Goal: Transaction & Acquisition: Purchase product/service

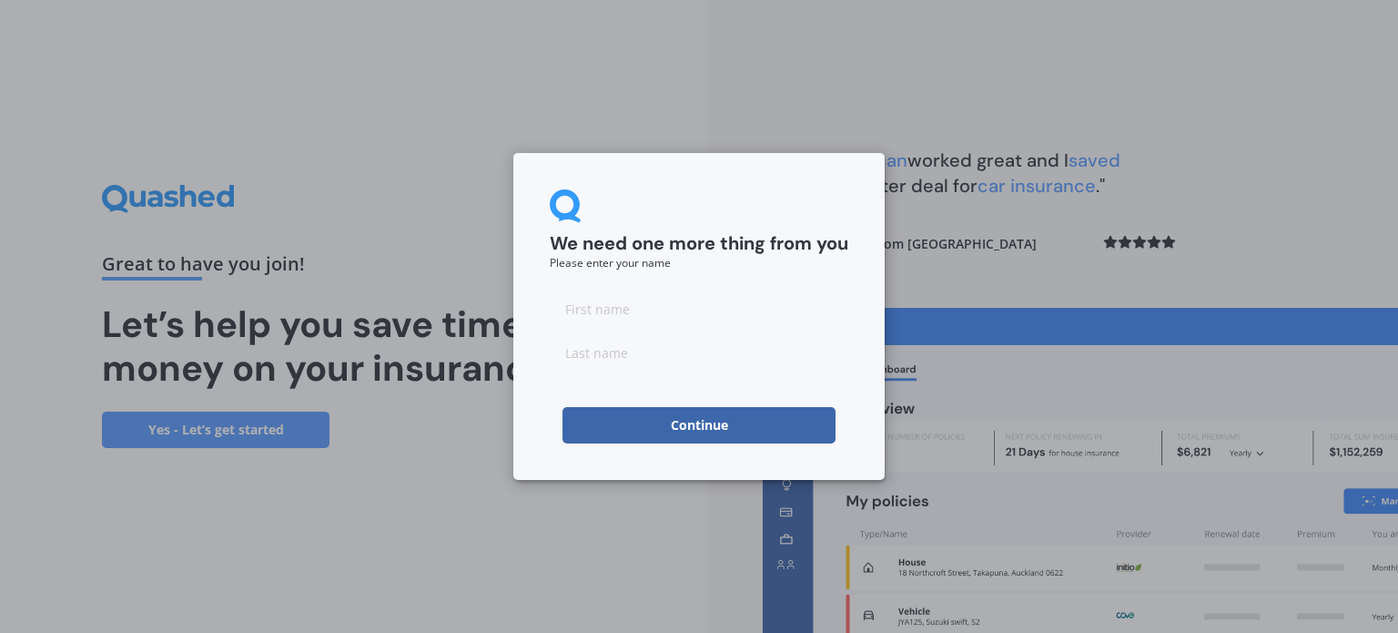
click at [622, 304] on input at bounding box center [699, 308] width 299 height 36
type input "Vicki"
click at [603, 360] on input at bounding box center [699, 352] width 299 height 36
type input "Briggs"
click at [665, 430] on button "Continue" at bounding box center [698, 425] width 273 height 36
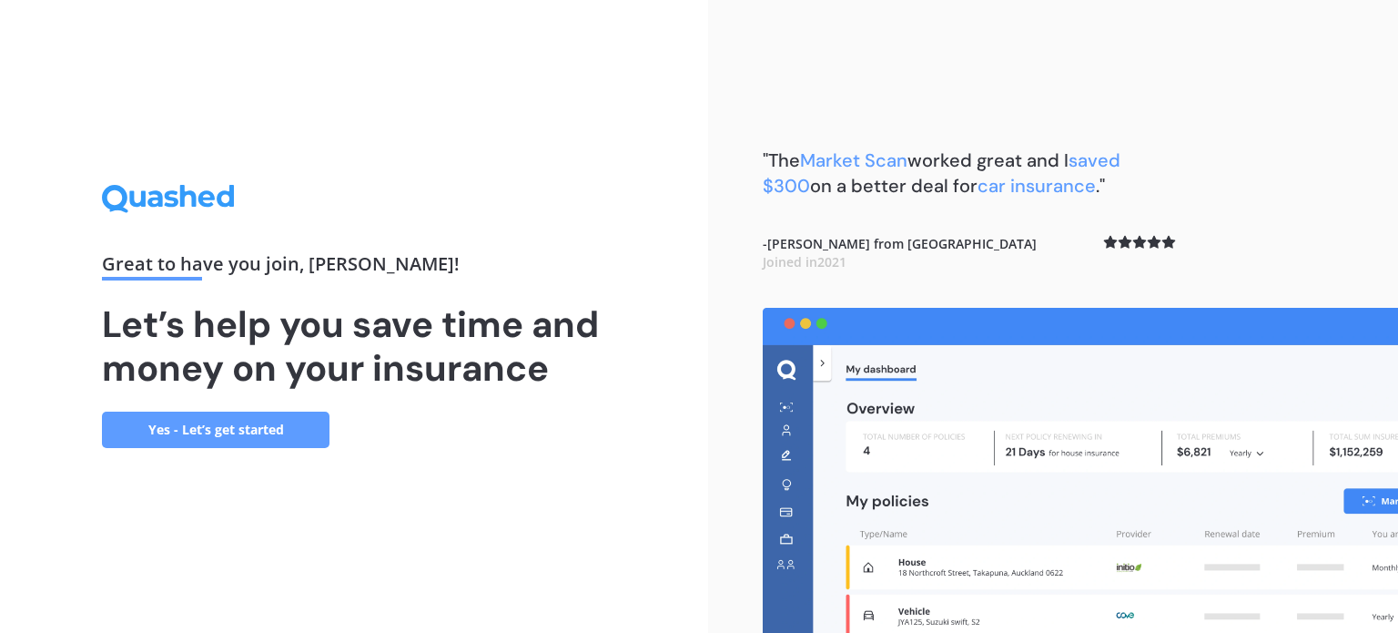
click at [224, 432] on link "Yes - Let’s get started" at bounding box center [216, 429] width 228 height 36
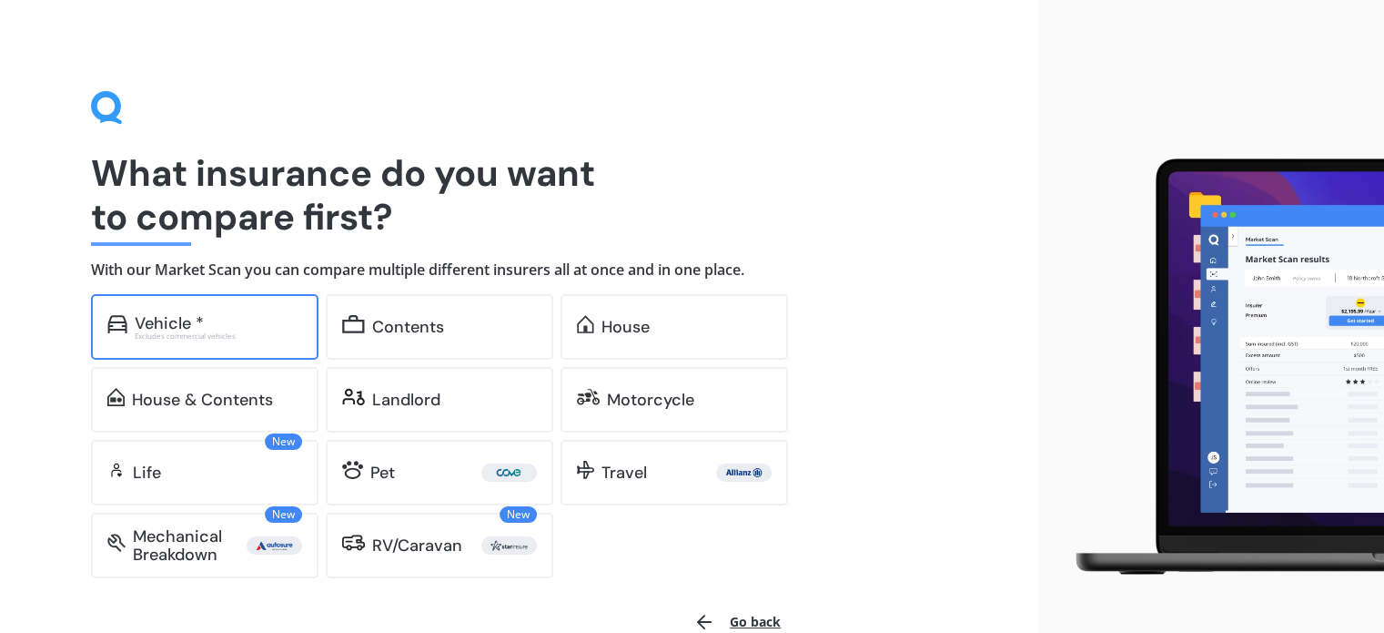
click at [197, 327] on div "Vehicle *" at bounding box center [169, 323] width 69 height 18
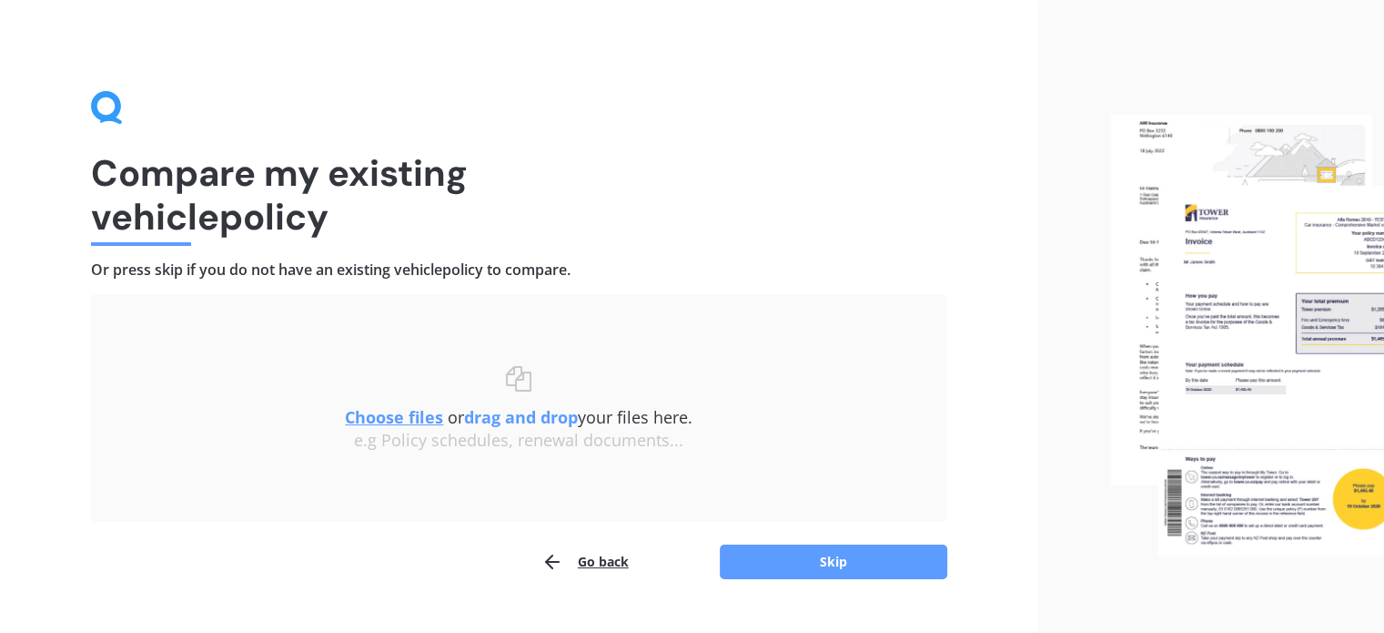
scroll to position [37, 0]
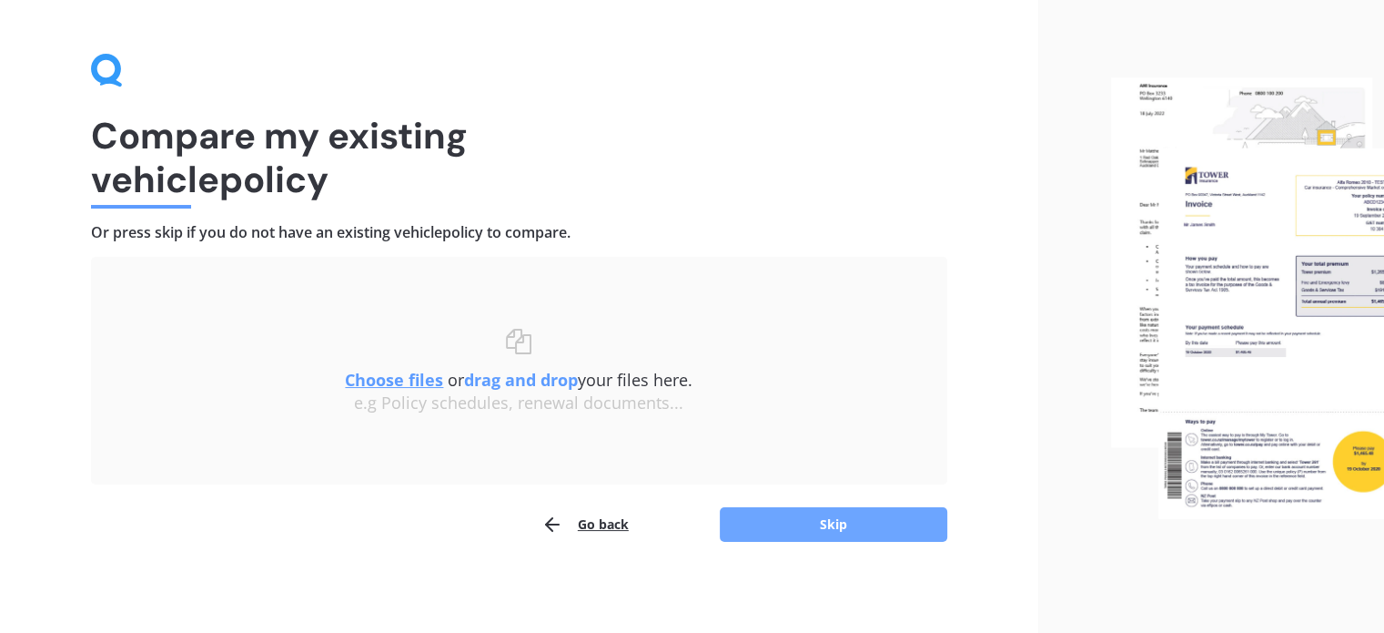
click at [791, 514] on button "Skip" at bounding box center [834, 524] width 228 height 35
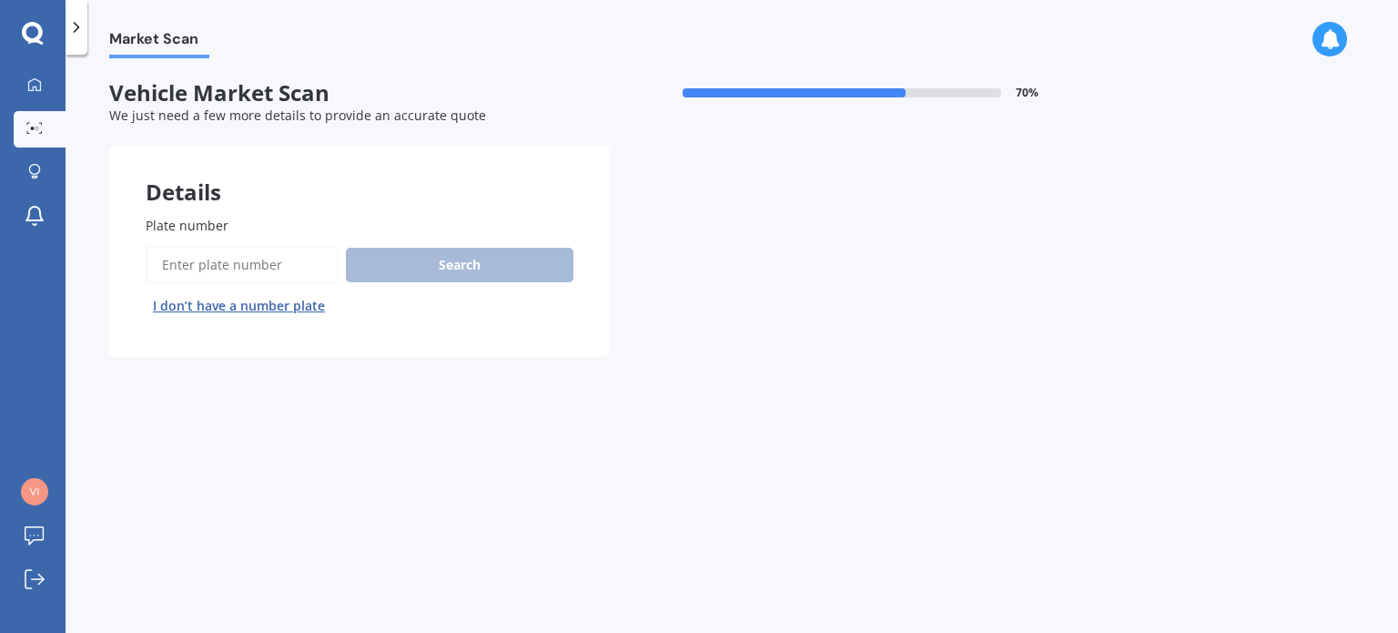
click at [178, 249] on input "Plate number" at bounding box center [242, 265] width 193 height 38
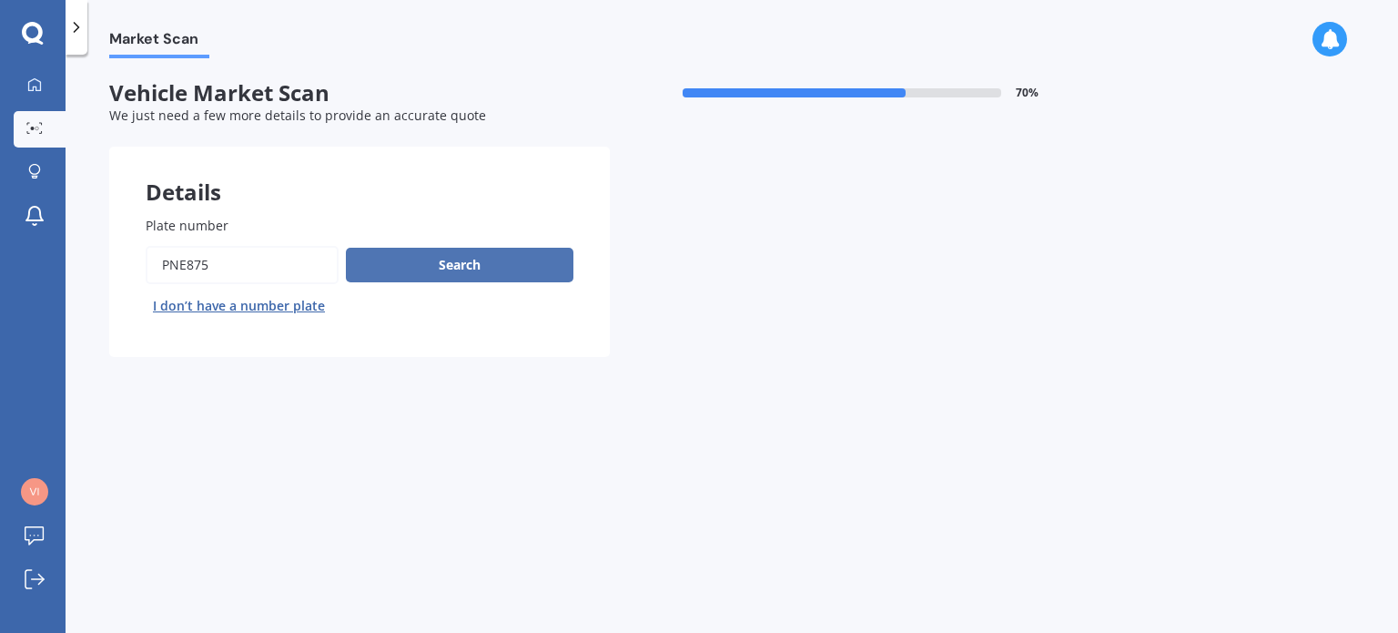
type input "PNE875"
click at [408, 264] on button "Search" at bounding box center [460, 265] width 228 height 35
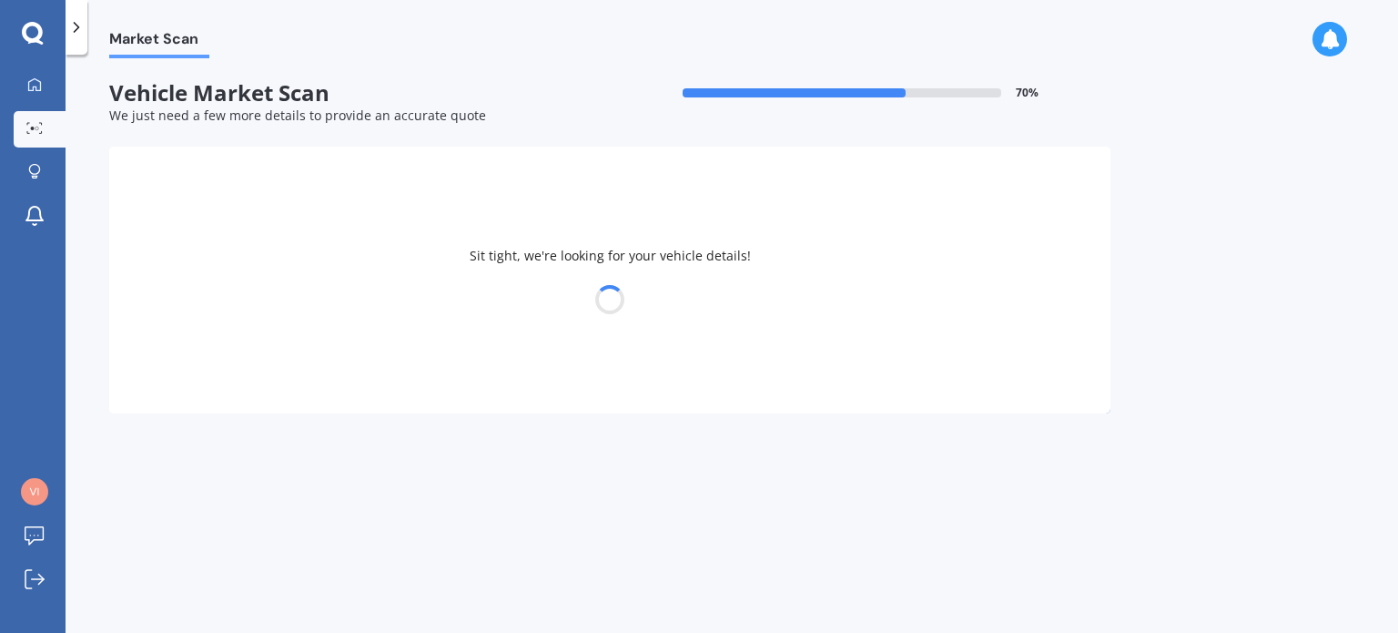
select select "BMW"
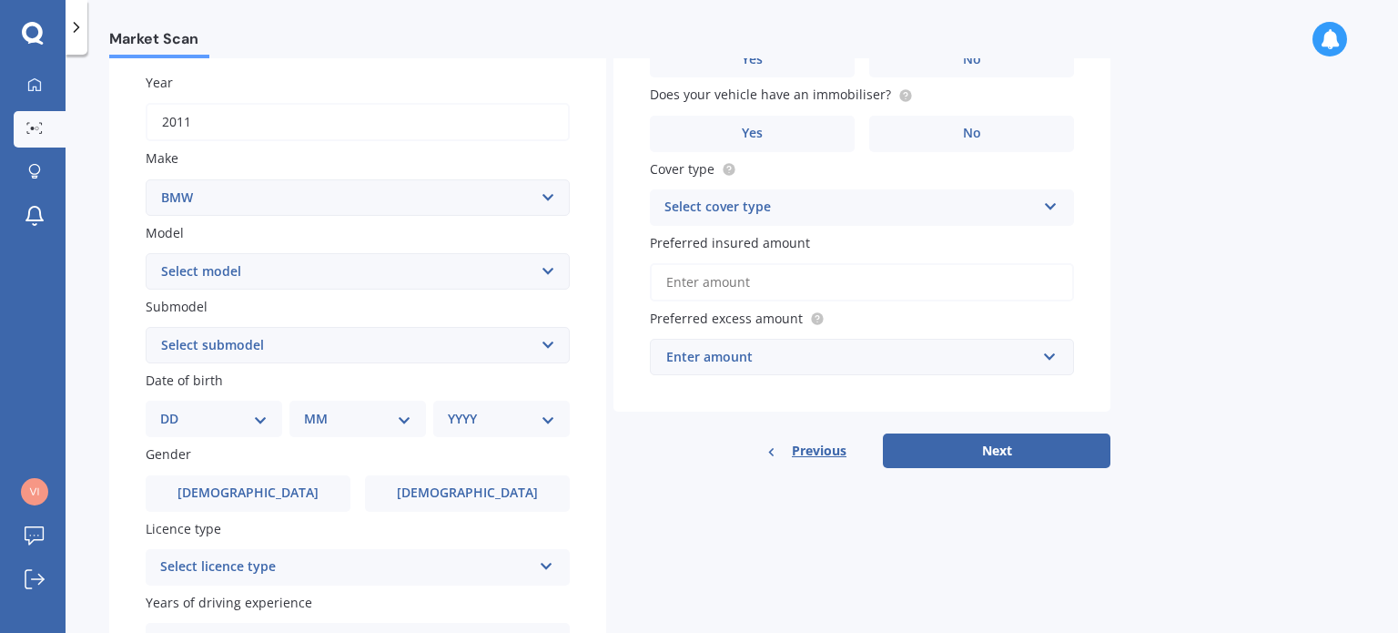
scroll to position [254, 0]
click at [411, 282] on select "Select model 116 116I 118 118D 120 130 218D 220I 225 250 316 318 320 320 i 323 …" at bounding box center [358, 272] width 424 height 36
click at [91, 276] on div "Market Scan Vehicle Market Scan 70 % We just need a few more details to provide…" at bounding box center [732, 347] width 1332 height 578
click at [242, 274] on select "Select model 116 116I 118 118D 120 130 218D 220I 225 250 316 318 320 320 i 323 …" at bounding box center [358, 272] width 424 height 36
select select "116I"
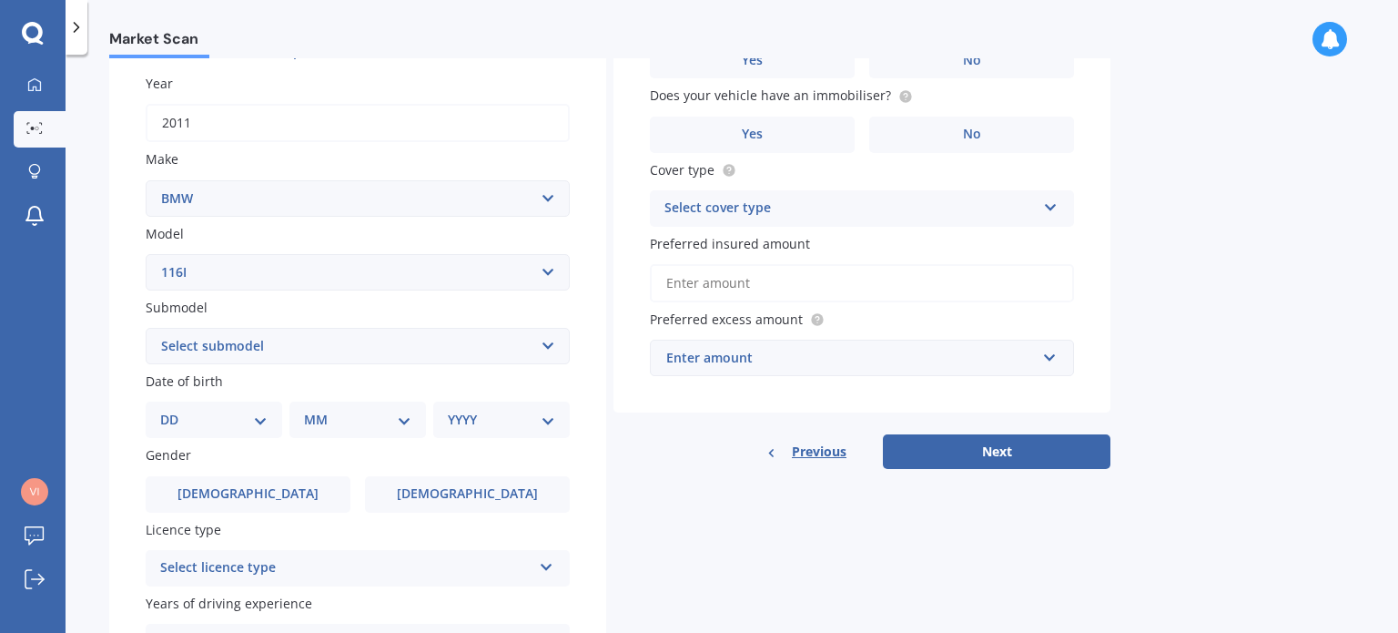
click at [146, 254] on select "Select model 116 116I 118 118D 120 130 218D 220I 225 250 316 318 320 320 i 323 …" at bounding box center [358, 272] width 424 height 36
click at [311, 339] on select "Select submodel Hatchback Turbo" at bounding box center [358, 346] width 424 height 36
click at [106, 275] on div "Market Scan Vehicle Market Scan 70 % We just need a few more details to provide…" at bounding box center [732, 347] width 1332 height 578
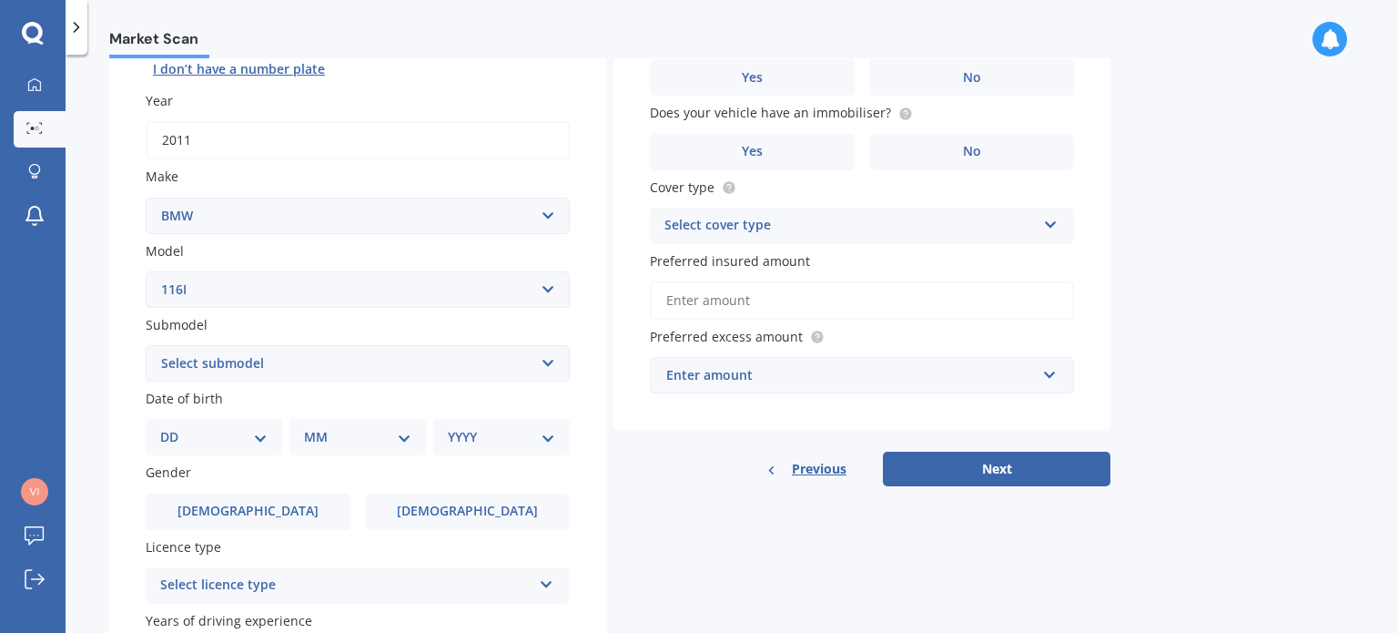
scroll to position [238, 0]
click at [272, 361] on select "Select submodel Hatchback Turbo" at bounding box center [358, 361] width 424 height 36
click at [91, 340] on div "Market Scan Vehicle Market Scan 70 % We just need a few more details to provide…" at bounding box center [732, 347] width 1332 height 578
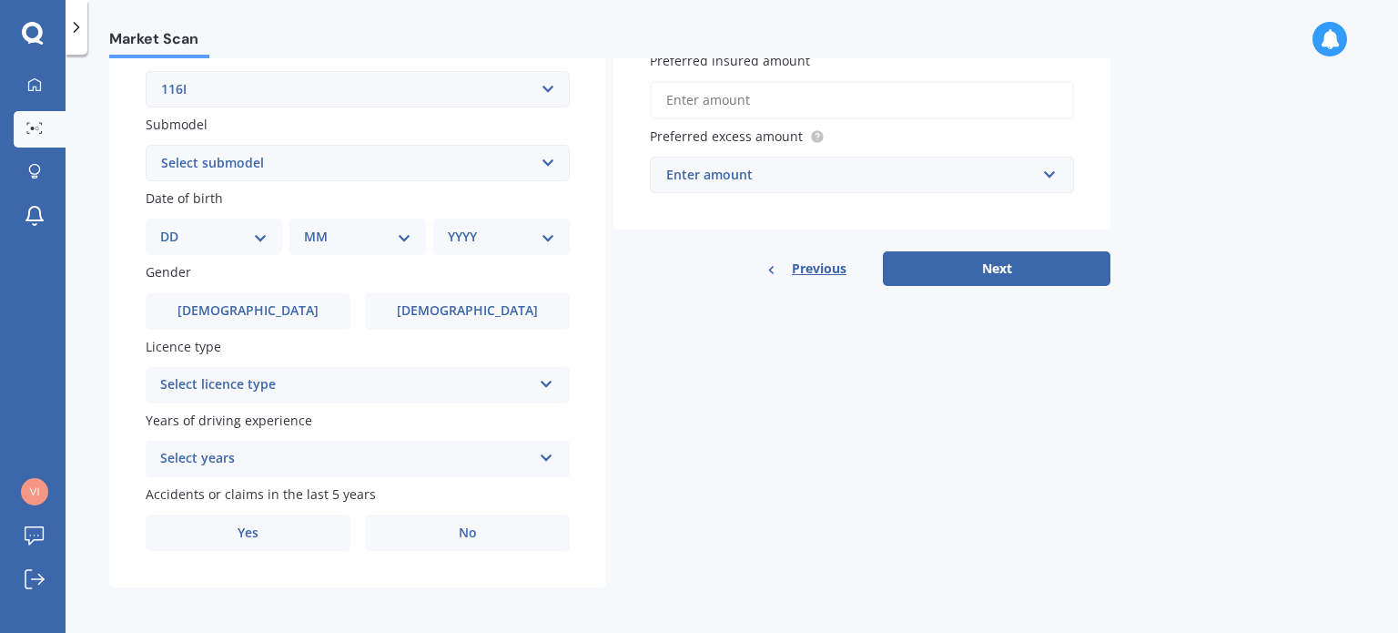
scroll to position [439, 0]
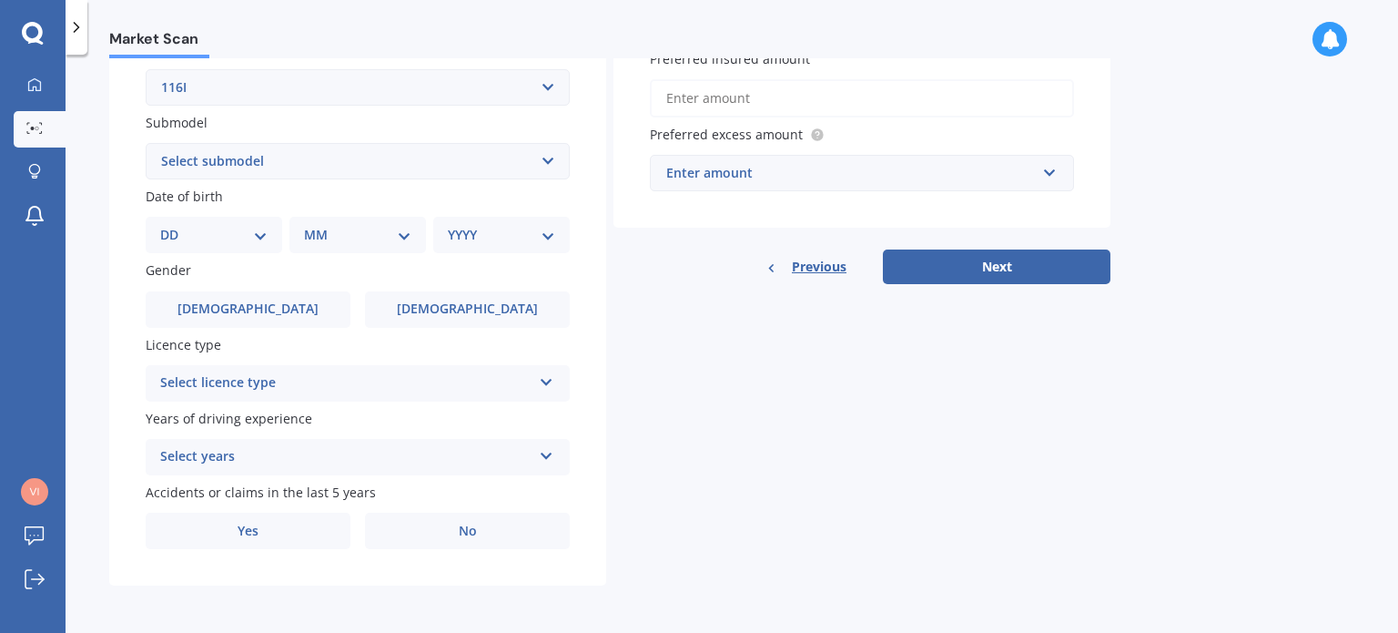
click at [217, 239] on select "DD 01 02 03 04 05 06 07 08 09 10 11 12 13 14 15 16 17 18 19 20 21 22 23 24 25 2…" at bounding box center [213, 235] width 107 height 20
select select "30"
click at [175, 225] on select "DD 01 02 03 04 05 06 07 08 09 10 11 12 13 14 15 16 17 18 19 20 21 22 23 24 25 2…" at bounding box center [213, 235] width 107 height 20
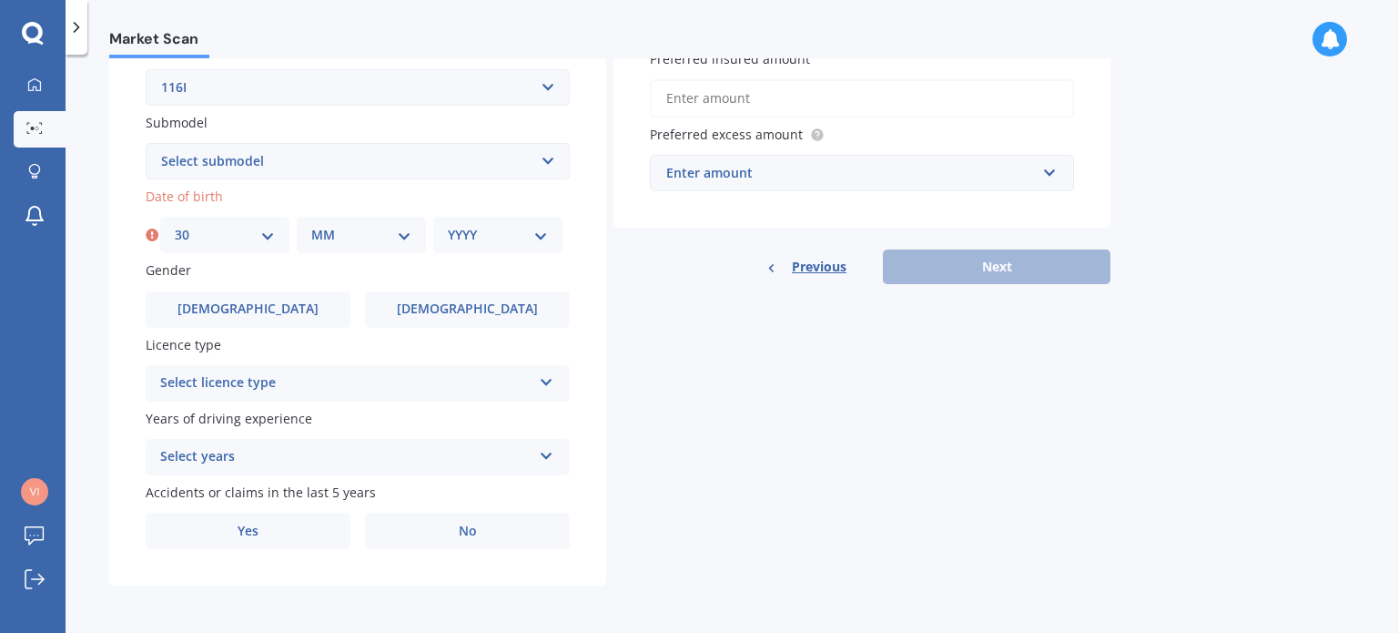
click at [369, 225] on select "MM 01 02 03 04 05 06 07 08 09 10 11 12" at bounding box center [361, 235] width 100 height 20
select select "09"
click at [311, 225] on select "MM 01 02 03 04 05 06 07 08 09 10 11 12" at bounding box center [361, 235] width 100 height 20
click at [502, 238] on select "YYYY 2025 2024 2023 2022 2021 2020 2019 2018 2017 2016 2015 2014 2013 2012 2011…" at bounding box center [498, 235] width 100 height 20
select select "1991"
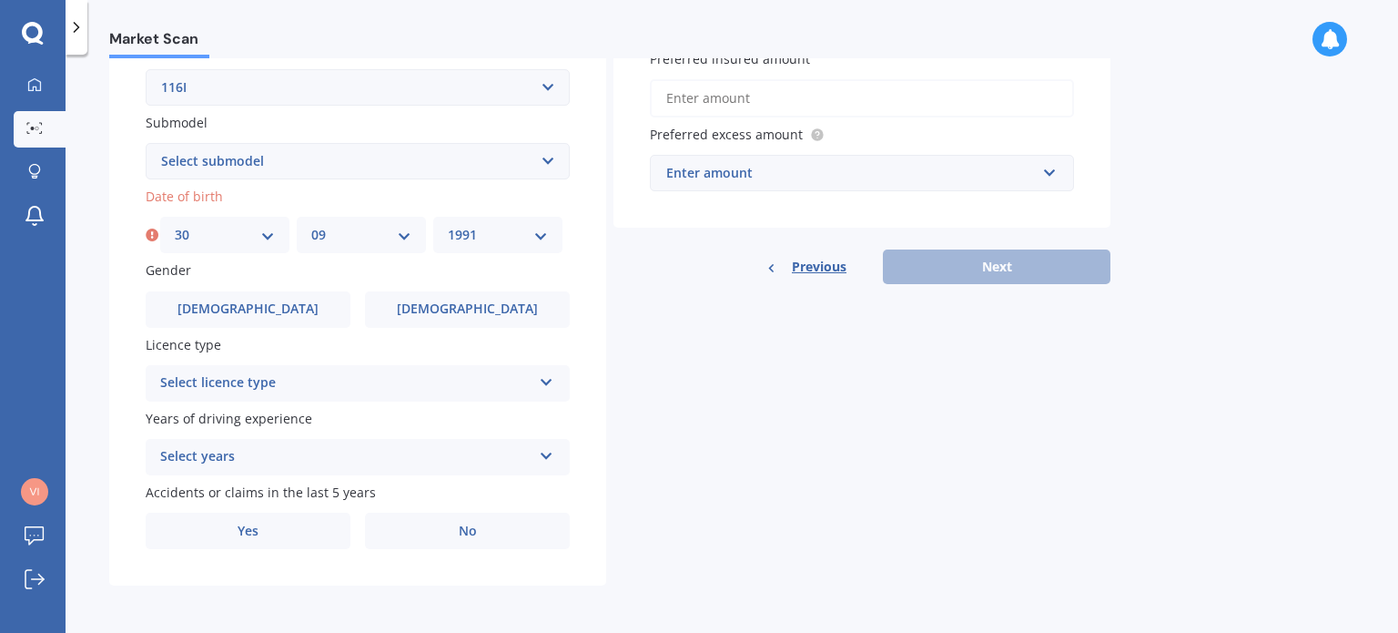
click at [448, 225] on select "YYYY 2025 2024 2023 2022 2021 2020 2019 2018 2017 2016 2015 2014 2013 2012 2011…" at bounding box center [498, 235] width 100 height 20
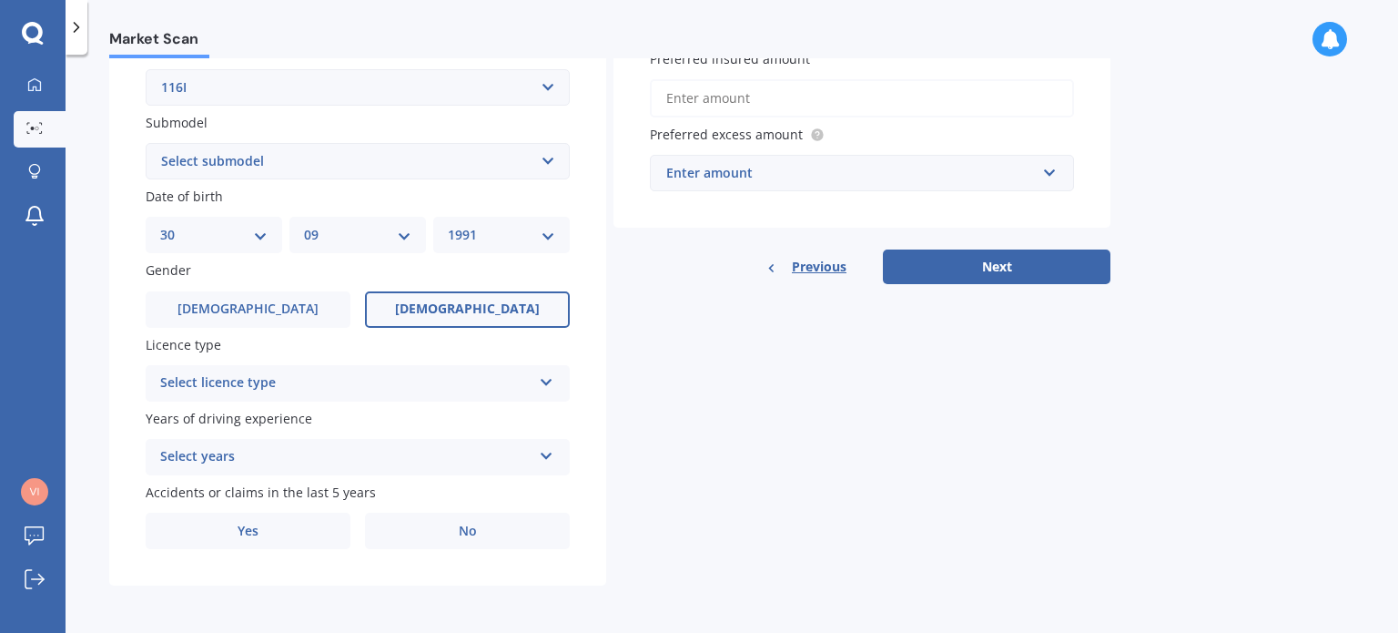
click at [429, 309] on label "Female" at bounding box center [467, 309] width 205 height 36
click at [0, 0] on input "Female" at bounding box center [0, 0] width 0 height 0
click at [376, 390] on div "Select licence type" at bounding box center [345, 383] width 371 height 22
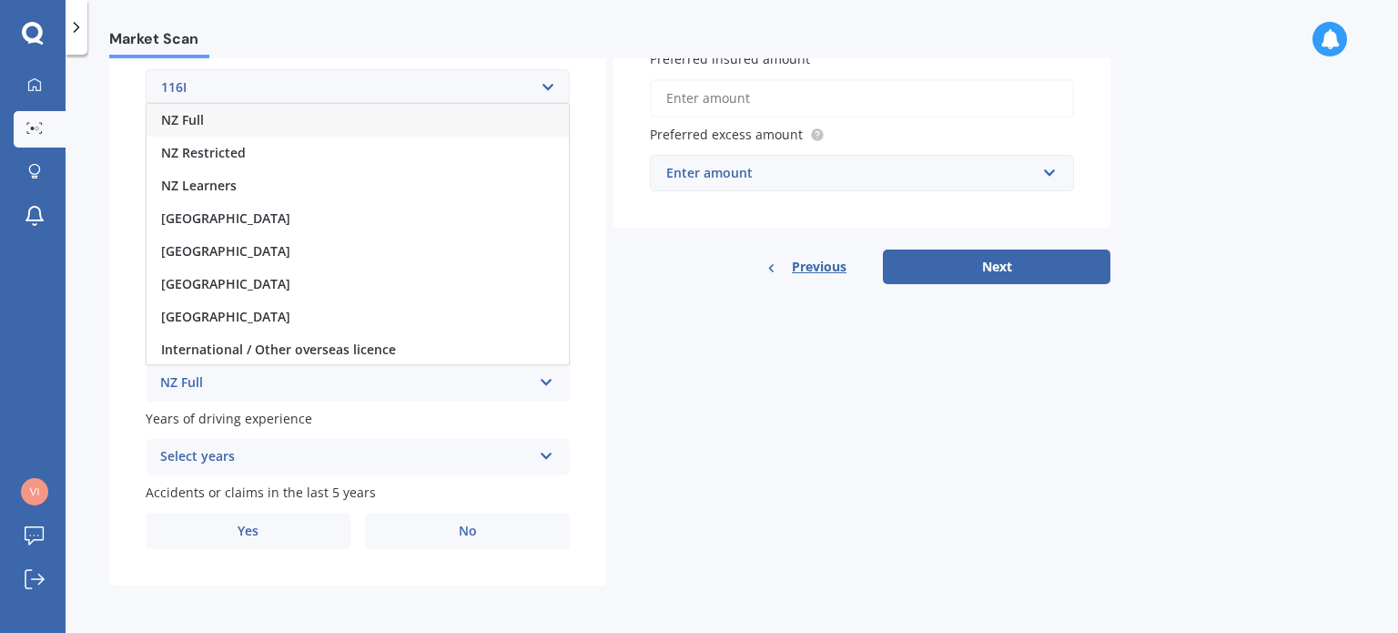
click at [263, 123] on div "NZ Full" at bounding box center [358, 120] width 422 height 33
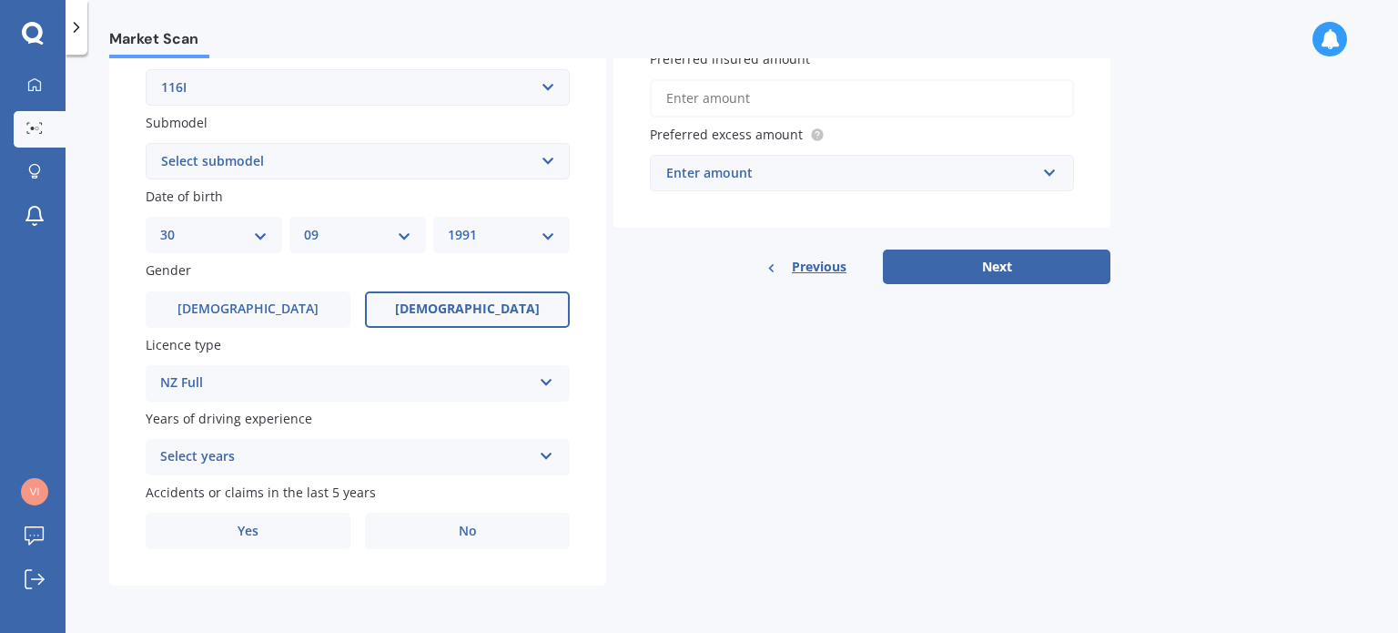
click at [282, 454] on div "Select years" at bounding box center [345, 457] width 371 height 22
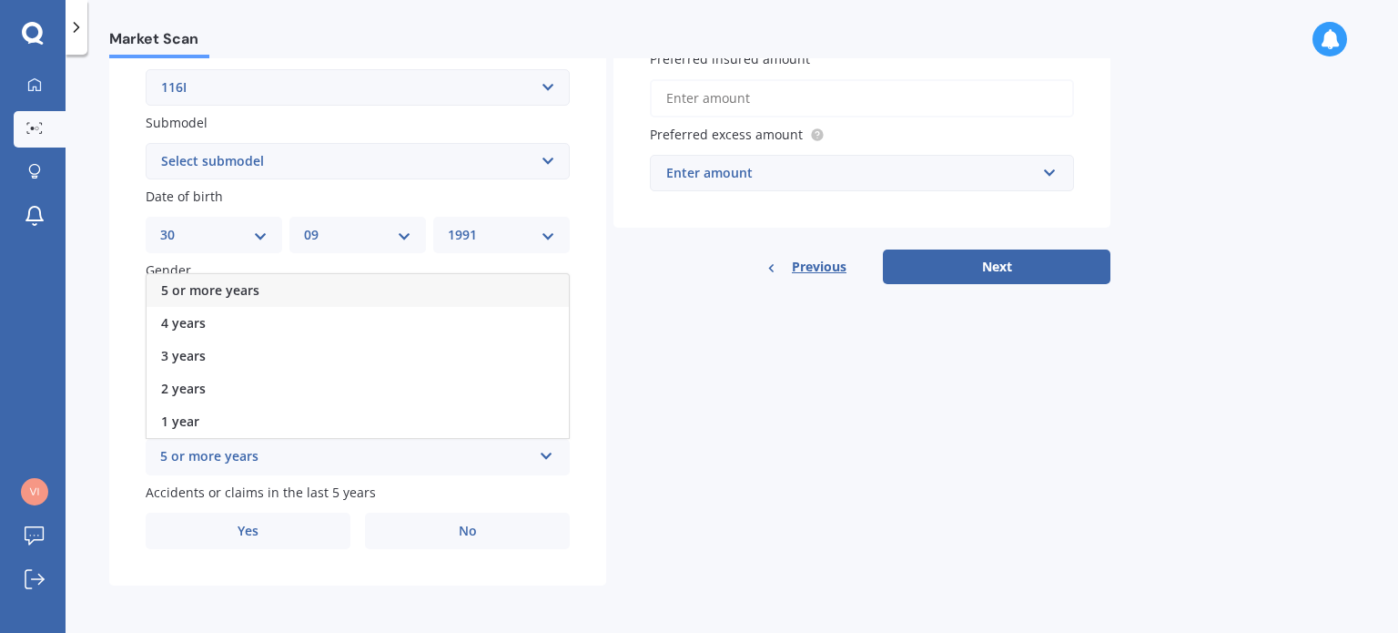
click at [253, 298] on div "5 or more years" at bounding box center [358, 290] width 422 height 33
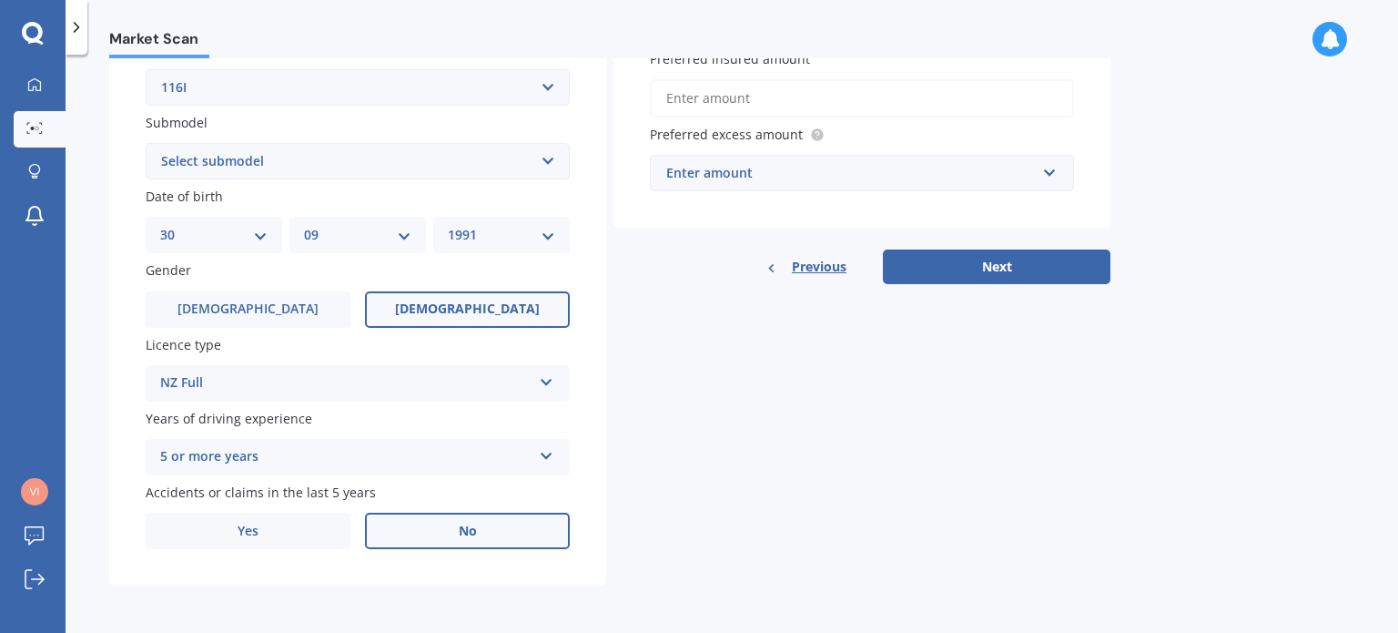
click at [463, 532] on span "No" at bounding box center [468, 530] width 18 height 15
click at [0, 0] on input "No" at bounding box center [0, 0] width 0 height 0
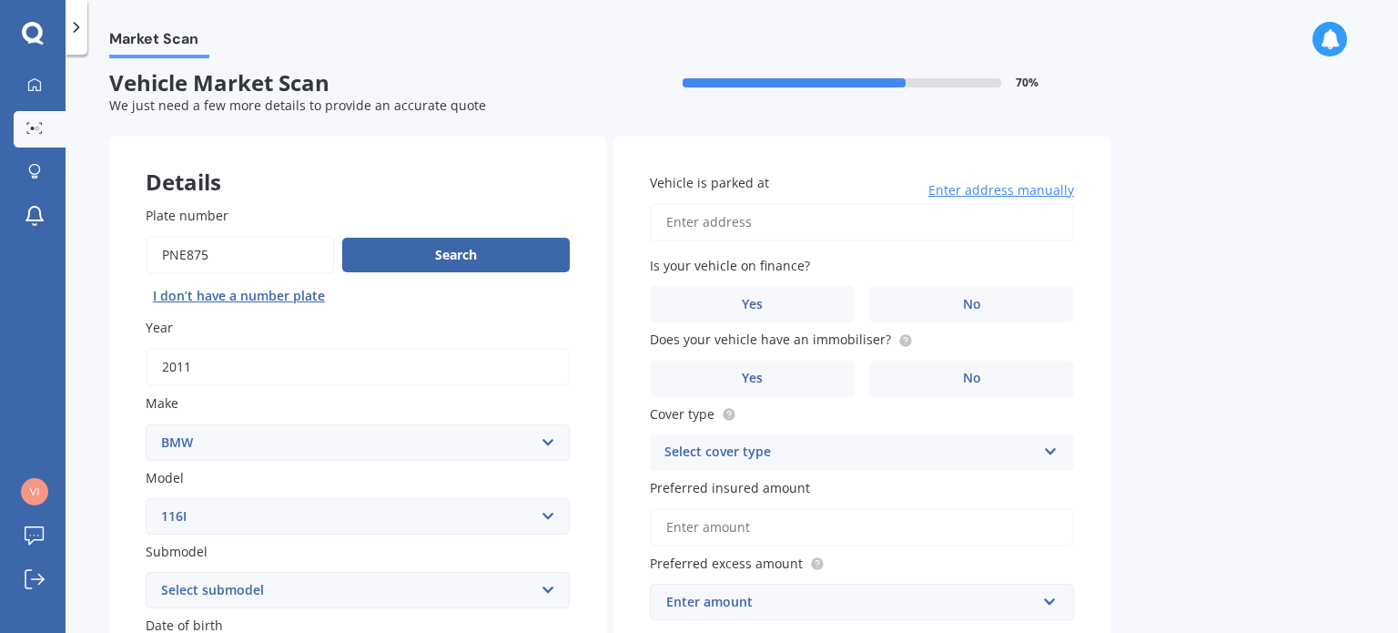
scroll to position [3, 0]
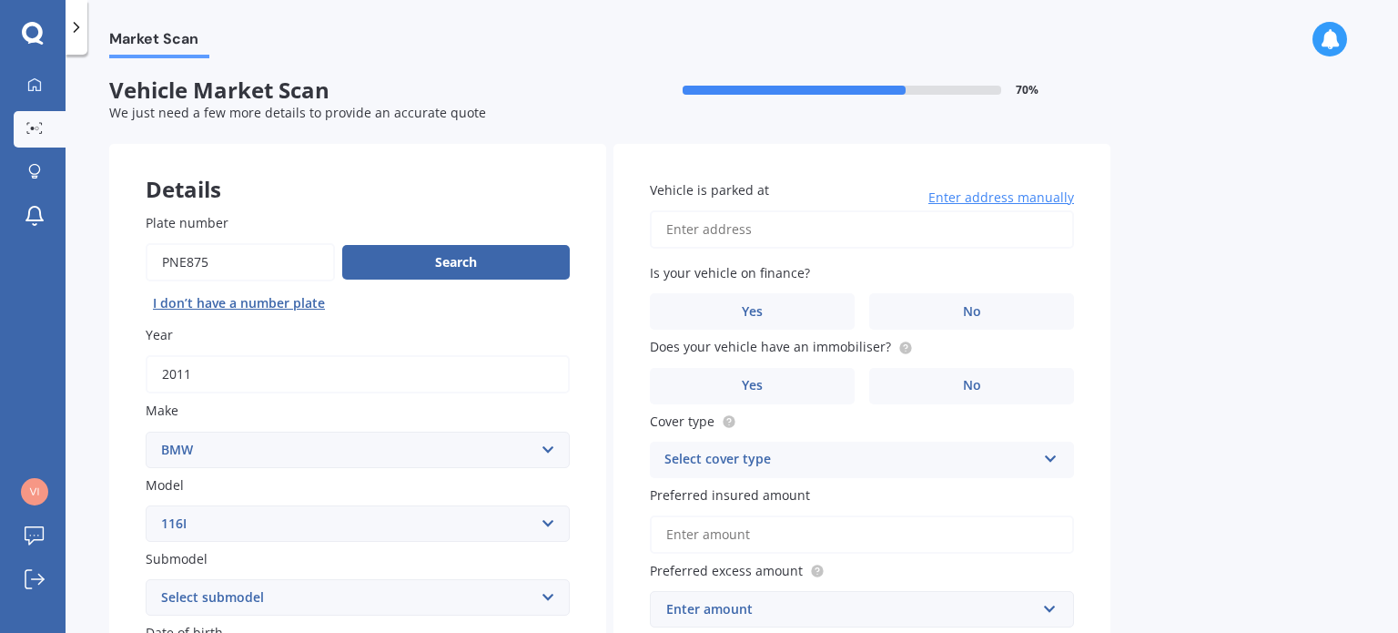
click at [805, 238] on input "Vehicle is parked at" at bounding box center [862, 229] width 424 height 38
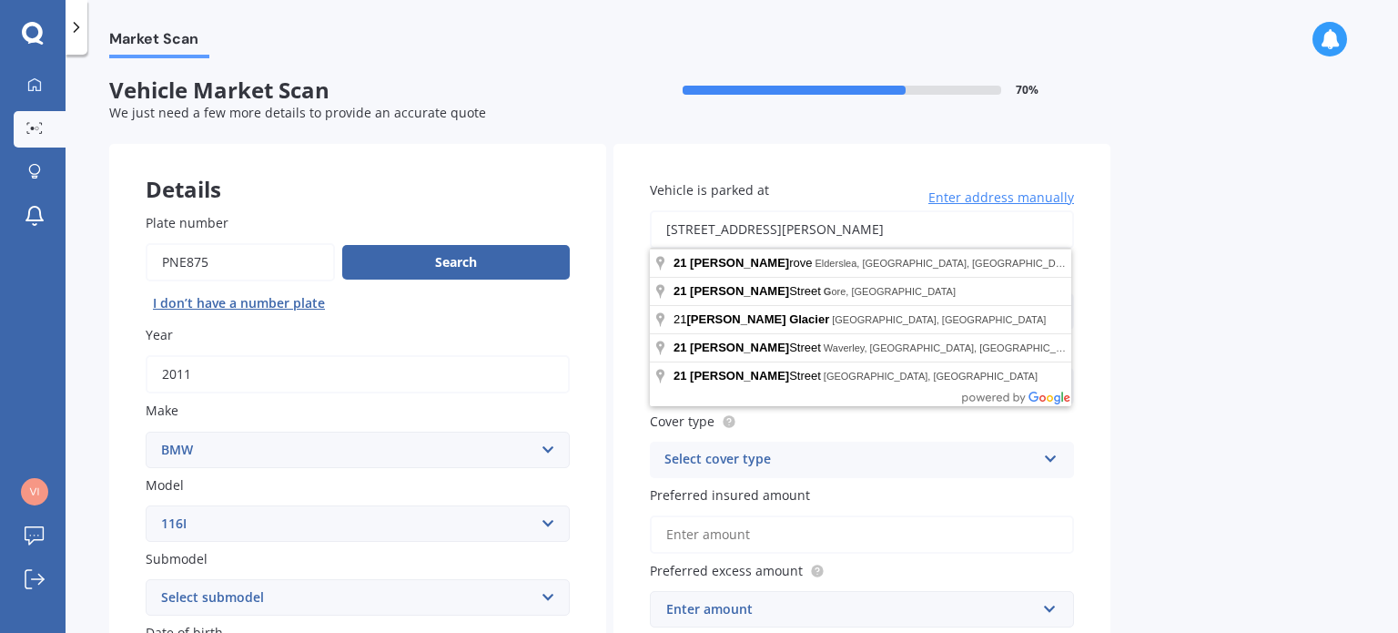
type input "21 Joseph Grove, Elderslea, Upper Hutt 5018"
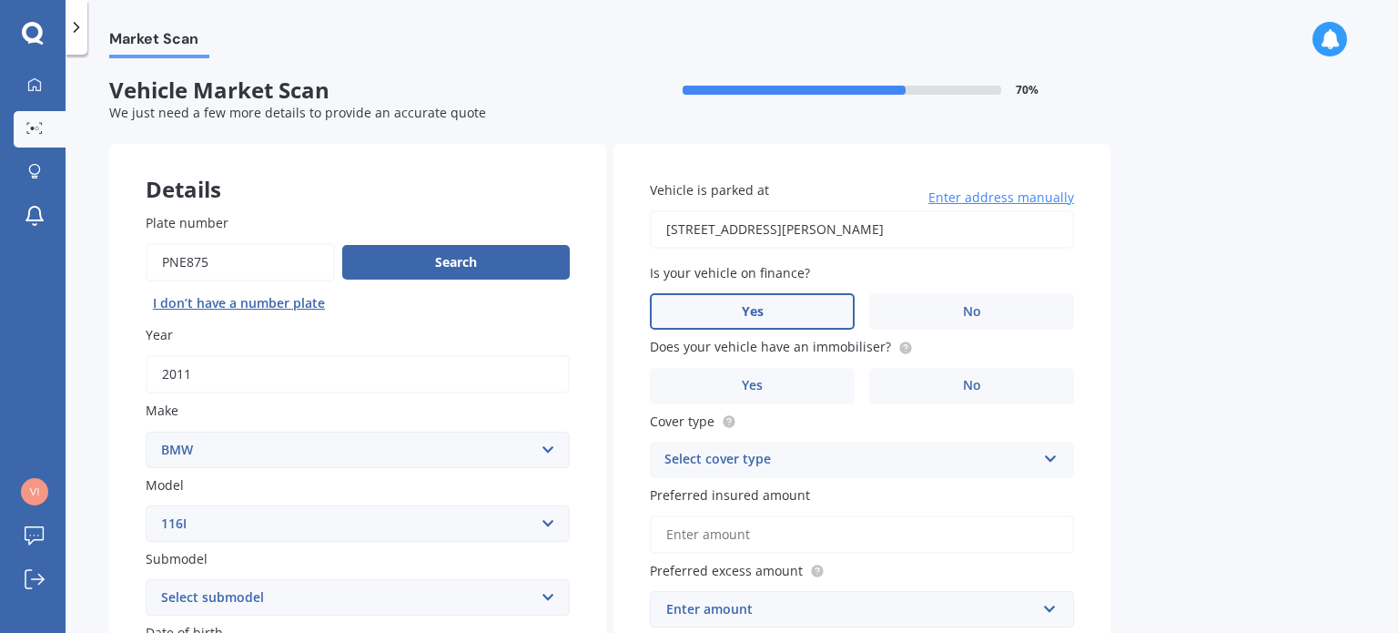
click at [796, 306] on label "Yes" at bounding box center [752, 311] width 205 height 36
click at [0, 0] on input "Yes" at bounding box center [0, 0] width 0 height 0
click at [916, 393] on label "No" at bounding box center [971, 386] width 205 height 36
click at [0, 0] on input "No" at bounding box center [0, 0] width 0 height 0
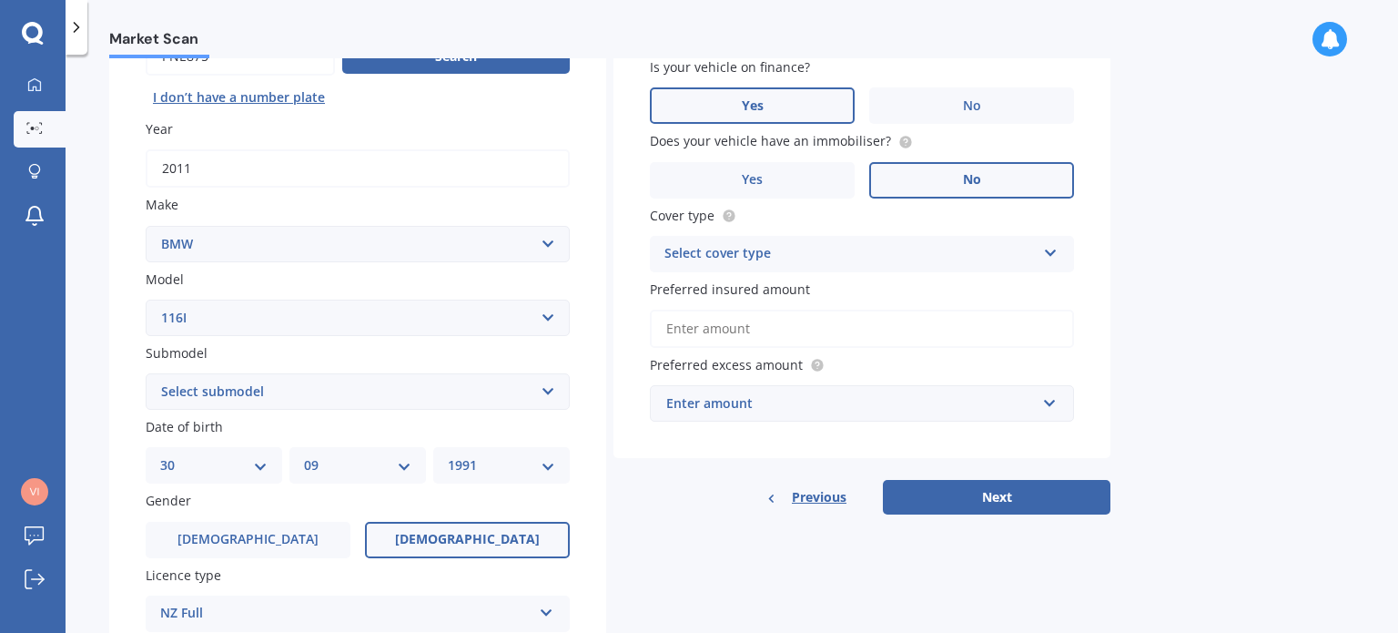
scroll to position [206, 0]
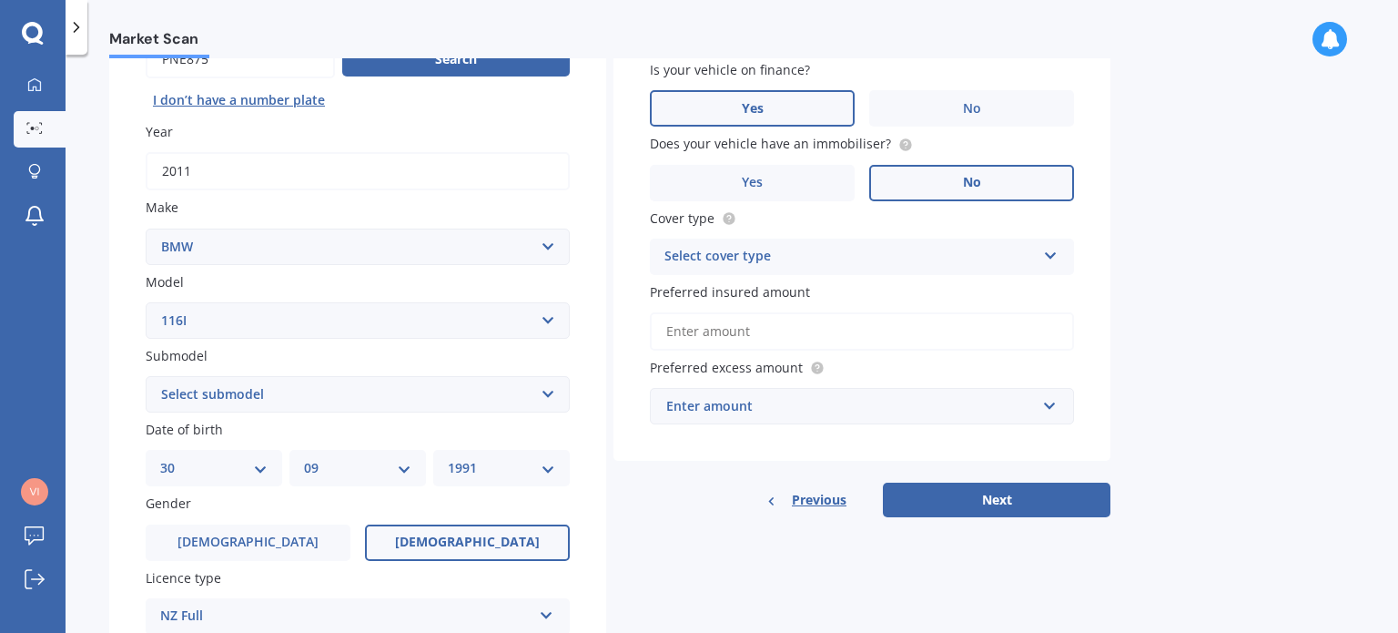
click at [943, 265] on div "Select cover type" at bounding box center [849, 257] width 371 height 22
click at [792, 285] on div "Comprehensive" at bounding box center [862, 292] width 422 height 33
click at [805, 416] on input "text" at bounding box center [856, 406] width 408 height 35
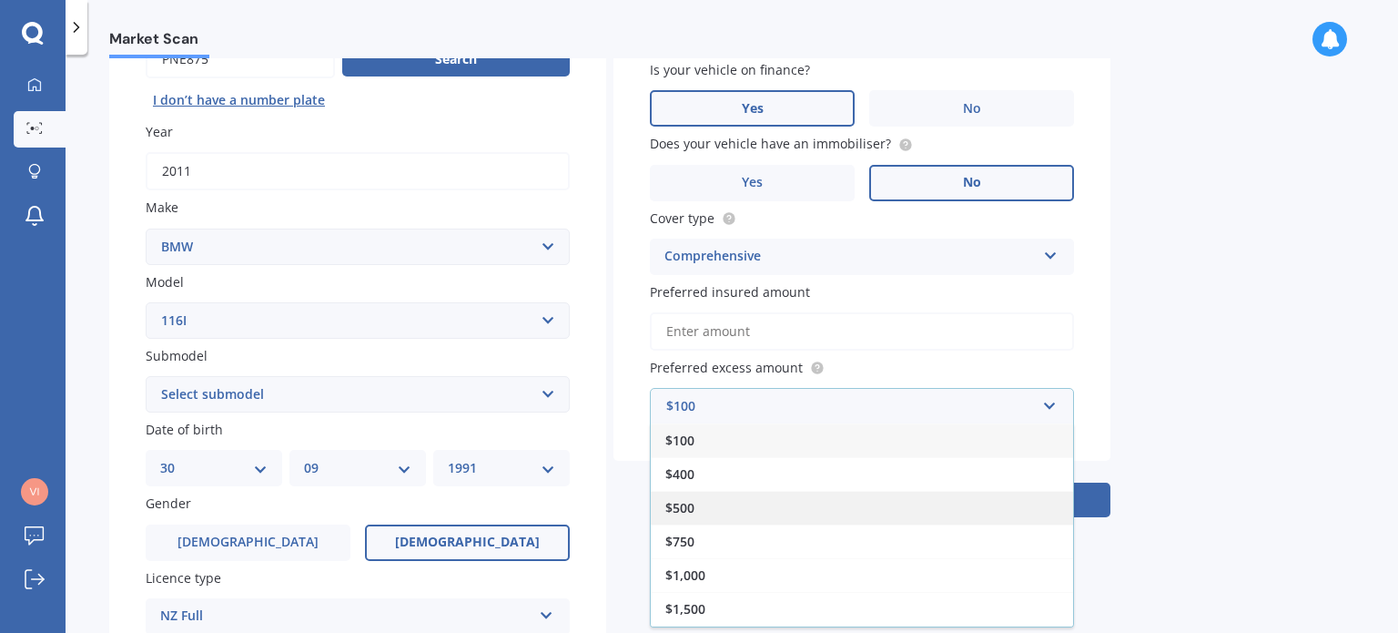
click at [724, 502] on div "$500" at bounding box center [862, 508] width 422 height 34
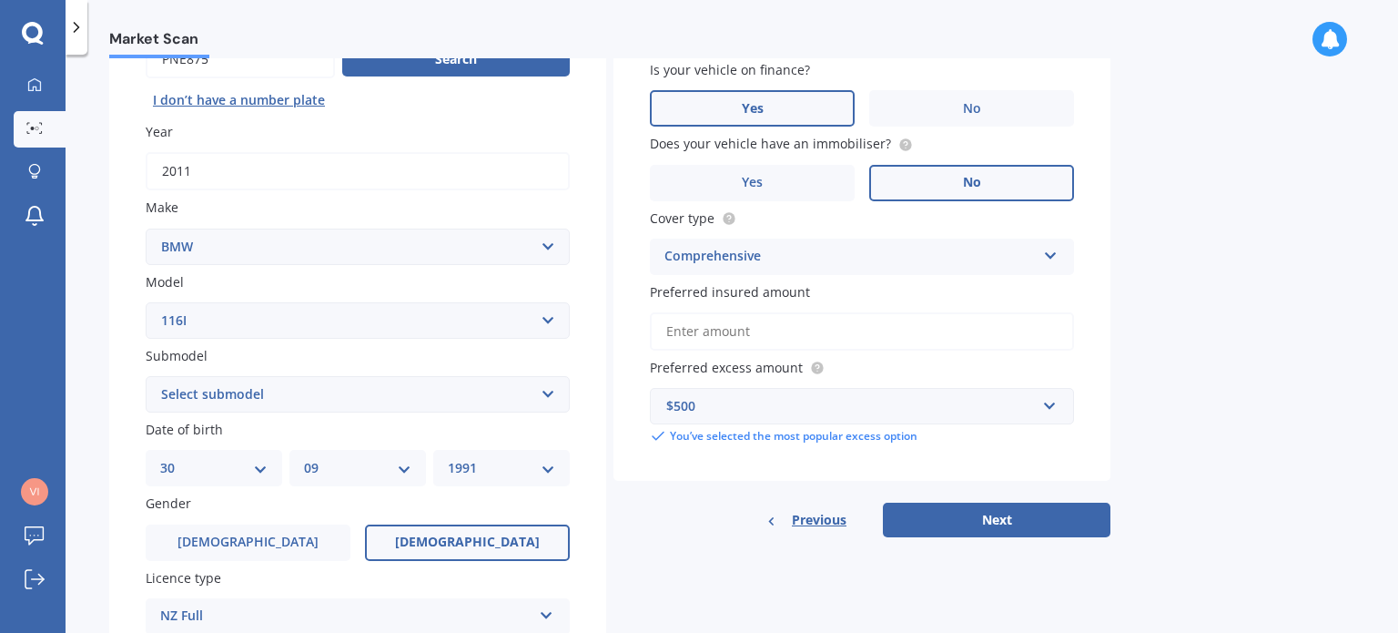
click at [762, 330] on input "Preferred insured amount" at bounding box center [862, 331] width 424 height 38
click at [957, 526] on button "Next" at bounding box center [997, 519] width 228 height 35
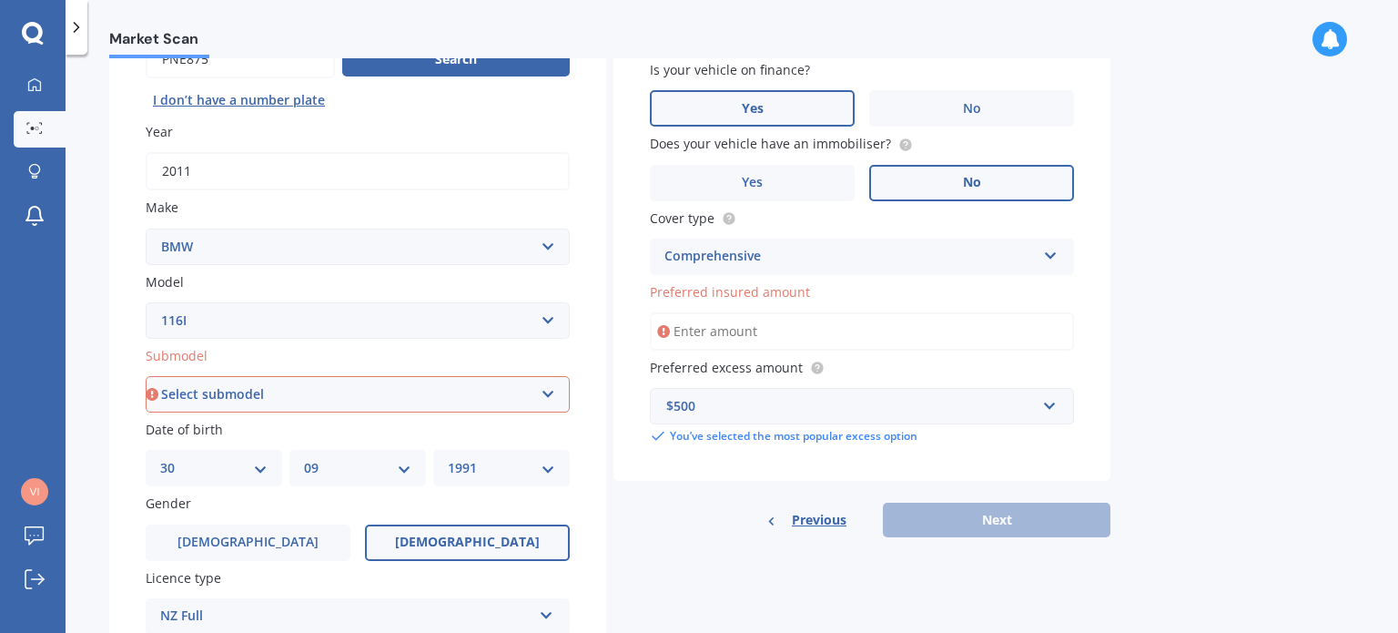
click at [531, 397] on select "Select submodel Hatchback Turbo" at bounding box center [358, 394] width 424 height 36
select select "HATCHBACK TURBO"
click at [146, 376] on select "Select submodel Hatchback Turbo" at bounding box center [358, 394] width 424 height 36
click at [717, 340] on input "Preferred insured amount" at bounding box center [862, 331] width 424 height 38
click at [760, 338] on input "Preferred insured amount" at bounding box center [862, 331] width 424 height 38
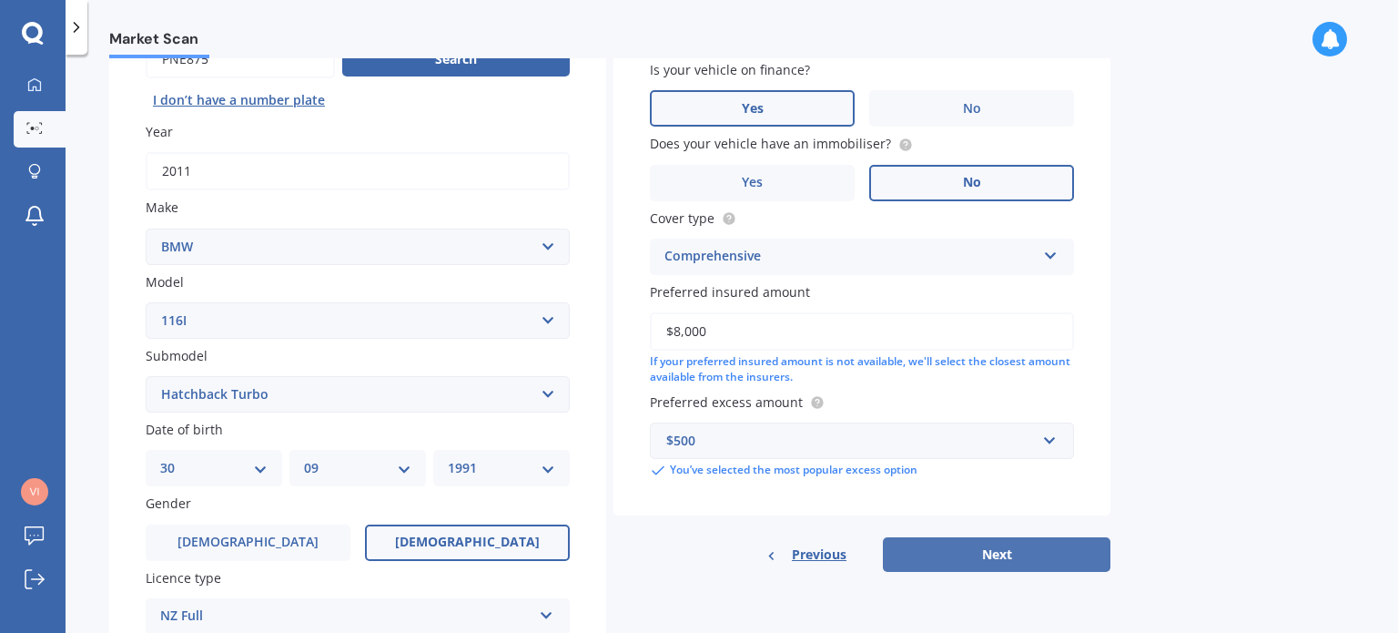
type input "$8,000"
click at [959, 558] on button "Next" at bounding box center [997, 554] width 228 height 35
select select "30"
select select "09"
select select "1991"
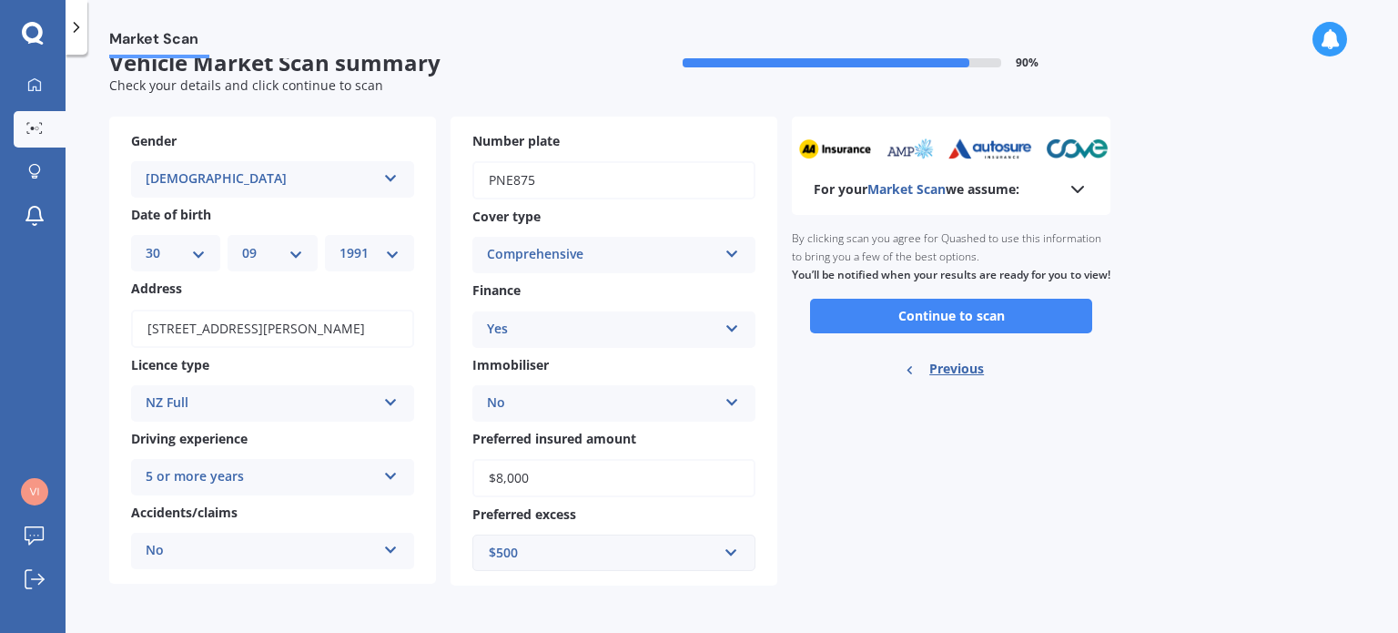
scroll to position [0, 0]
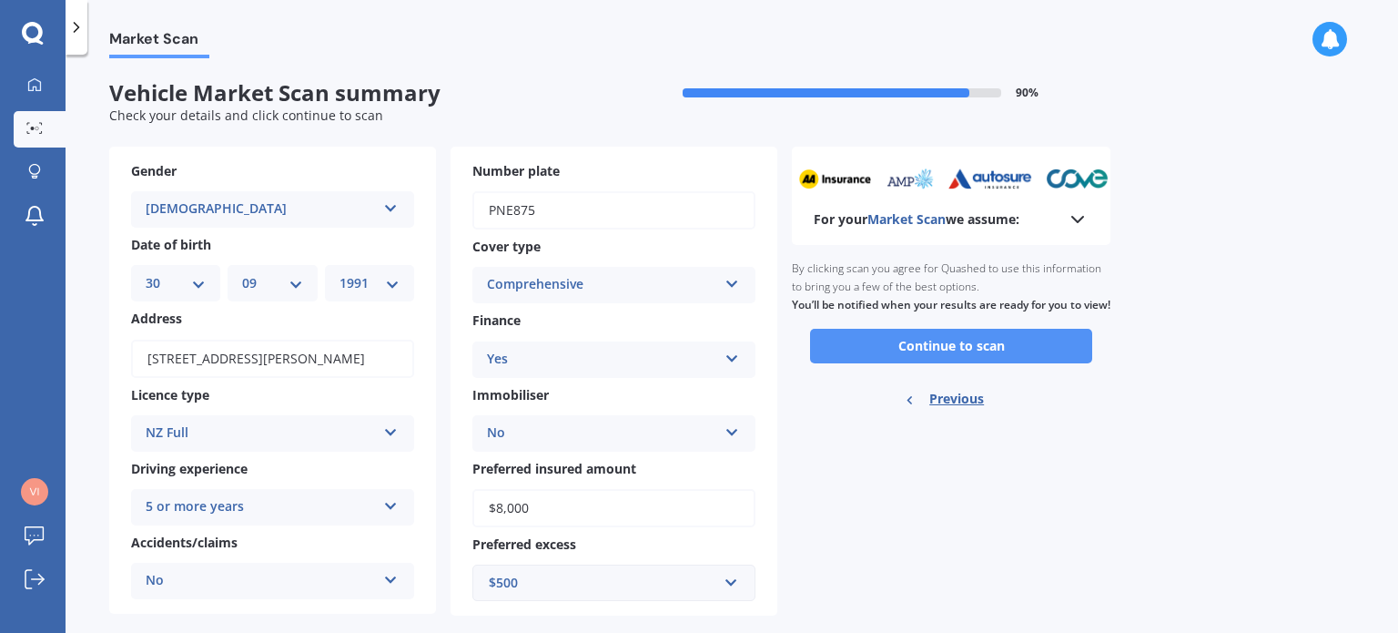
click at [947, 350] on button "Continue to scan" at bounding box center [951, 346] width 282 height 35
click at [947, 350] on div "Ready to go By clicking scan you agree for Quashed to use this information to b…" at bounding box center [951, 336] width 319 height 182
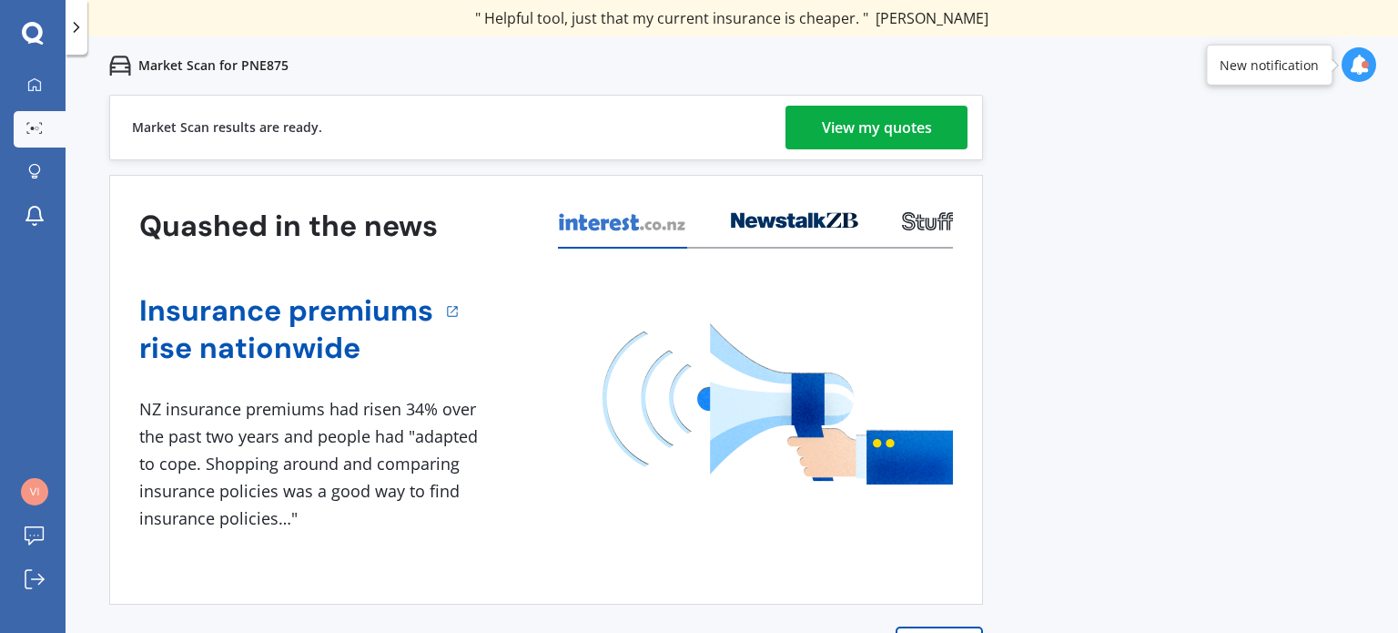
click at [915, 137] on div "View my quotes" at bounding box center [877, 128] width 110 height 44
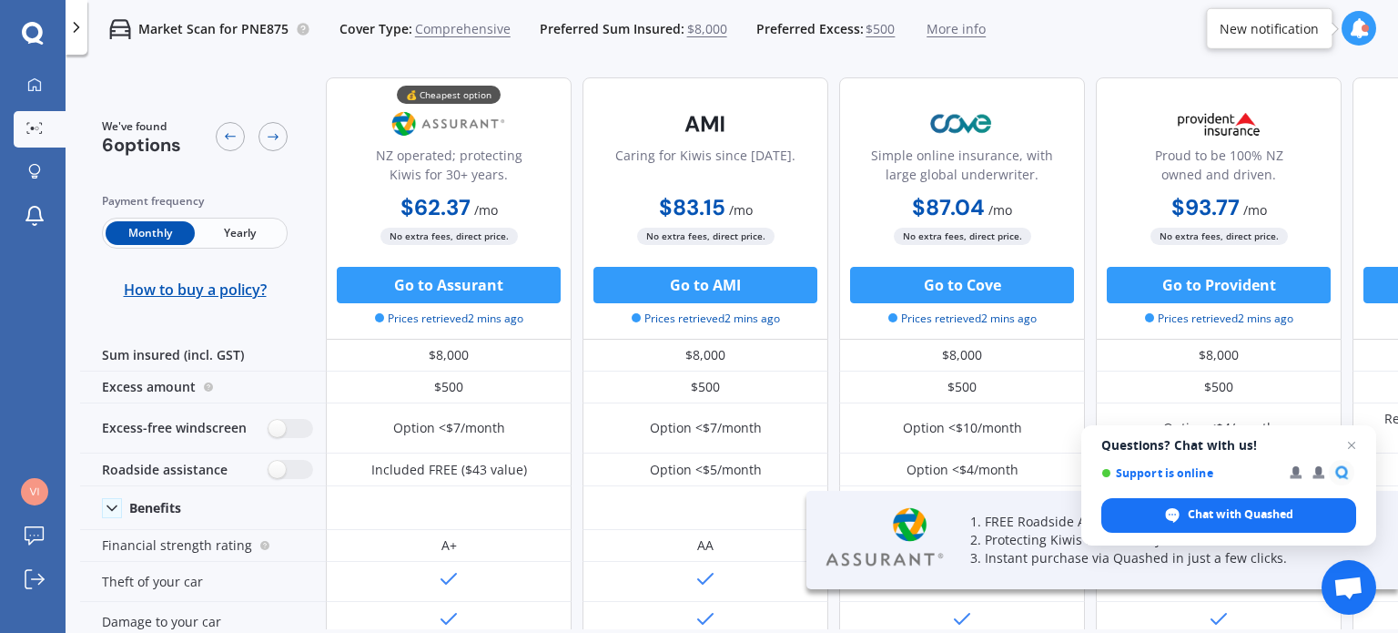
click at [251, 235] on span "Yearly" at bounding box center [239, 233] width 89 height 24
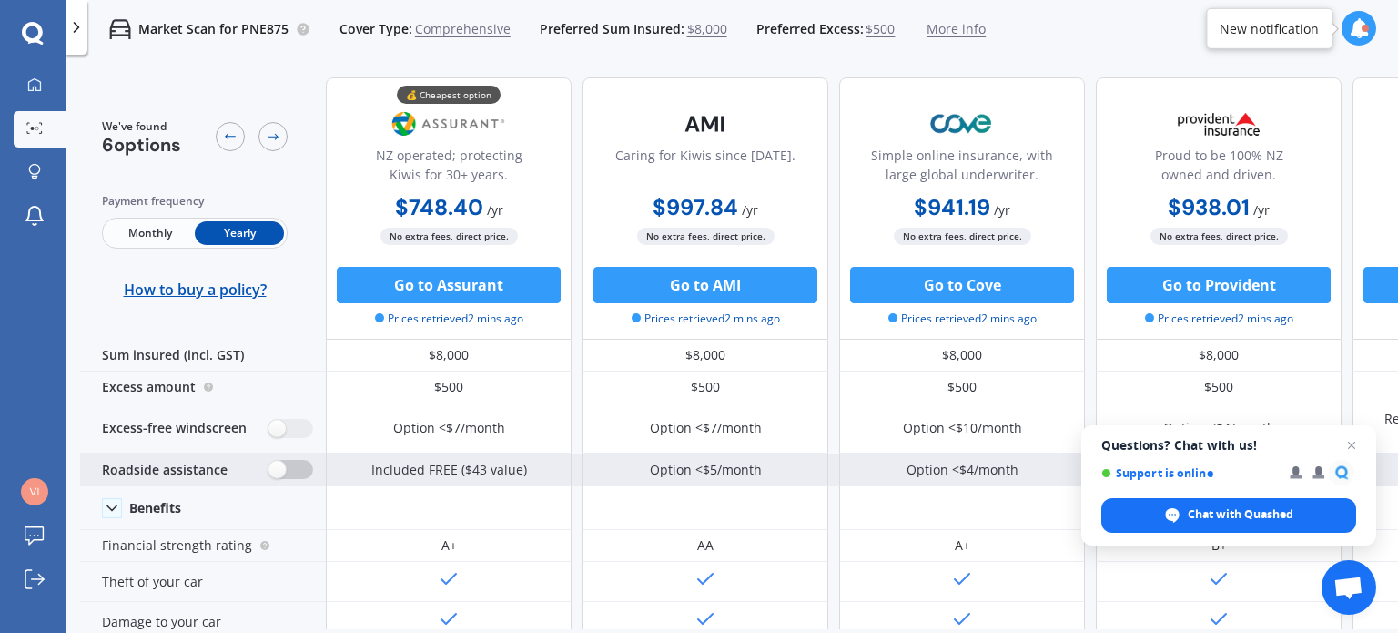
click at [284, 465] on label at bounding box center [290, 469] width 45 height 19
radio input "true"
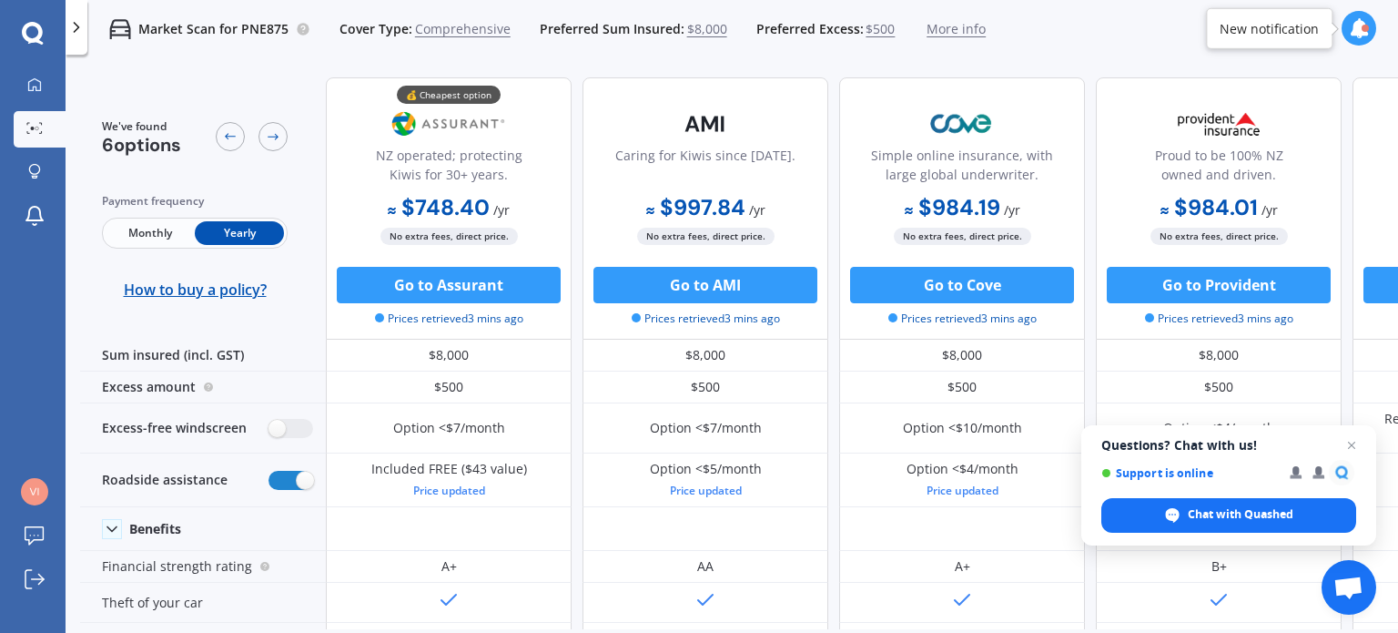
click at [705, 25] on span "$8,000" at bounding box center [707, 29] width 40 height 18
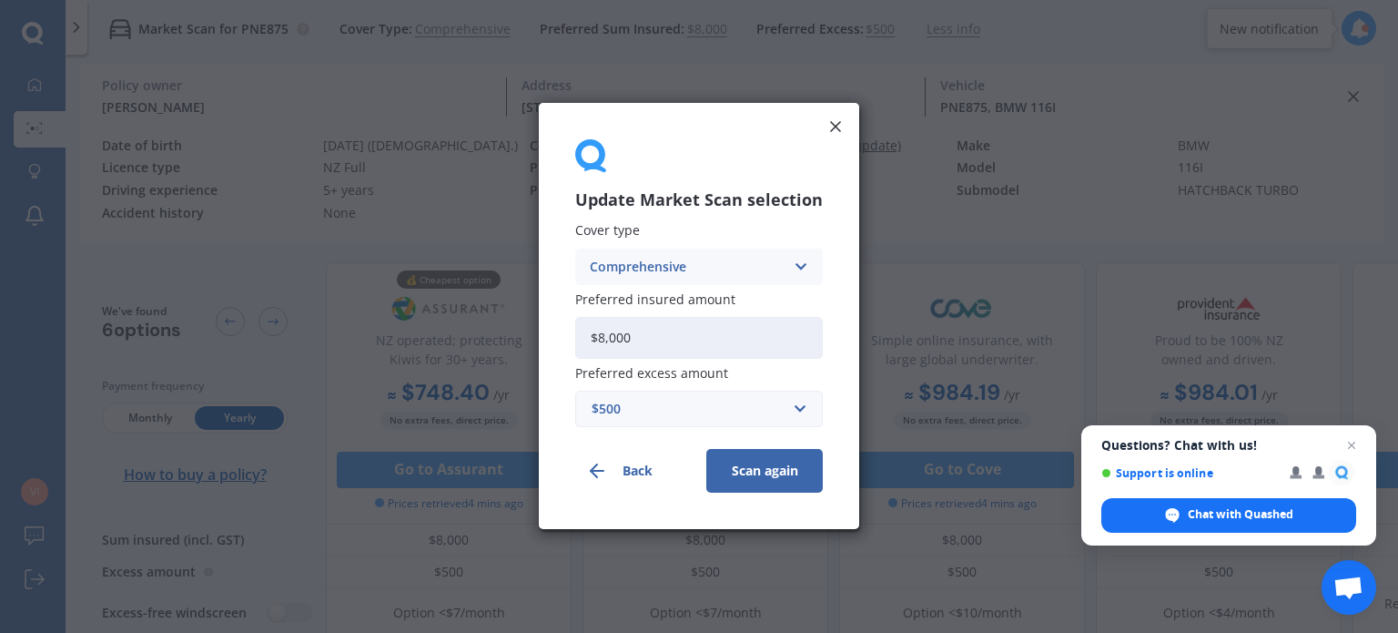
drag, startPoint x: 666, startPoint y: 341, endPoint x: 545, endPoint y: 352, distance: 121.5
click at [545, 352] on div "Update Market Scan selection Cover type Comprehensive Comprehensive Third Party…" at bounding box center [699, 316] width 320 height 426
type input "$6,500"
click at [765, 465] on button "Scan again" at bounding box center [764, 472] width 117 height 44
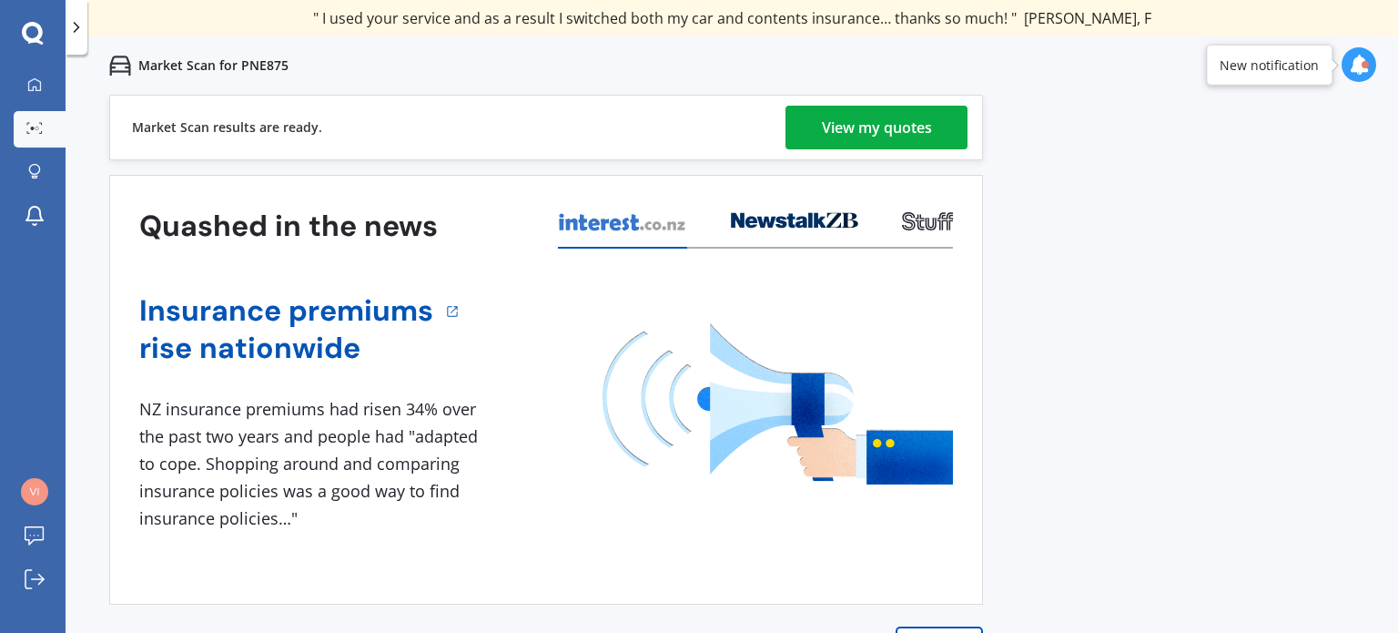
click at [920, 118] on div "View my quotes" at bounding box center [877, 128] width 110 height 44
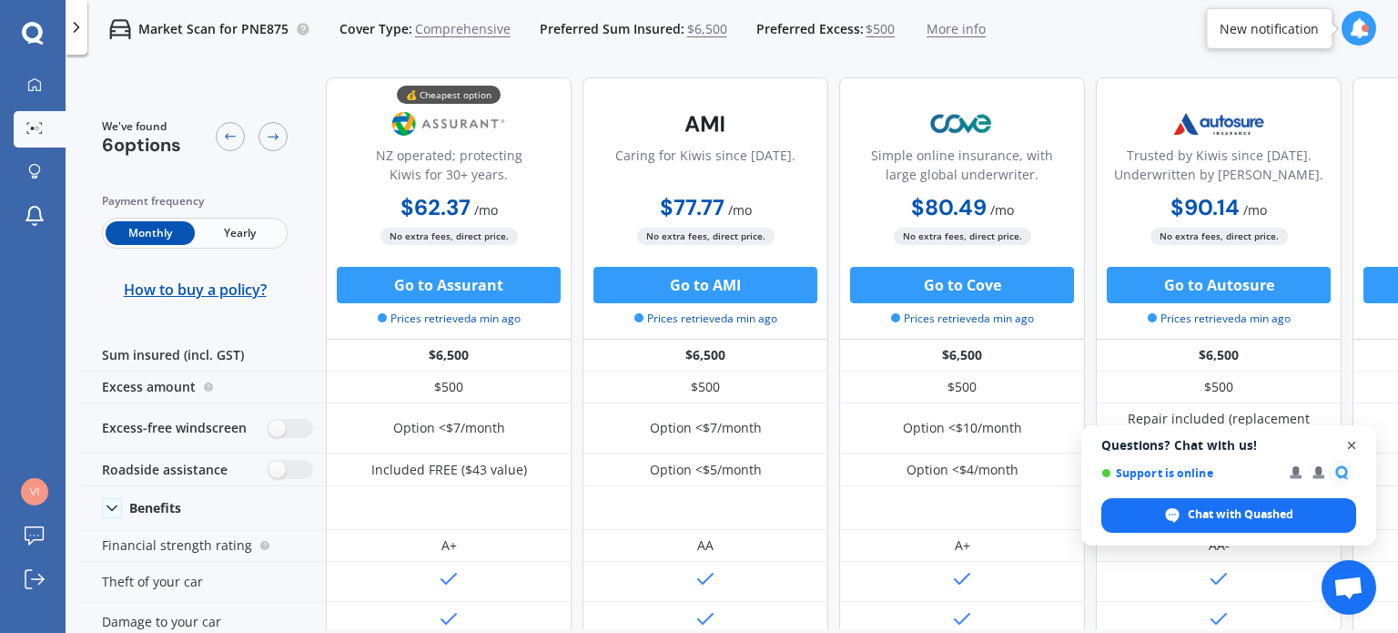
click at [1352, 443] on span "Close chat" at bounding box center [1352, 445] width 23 height 23
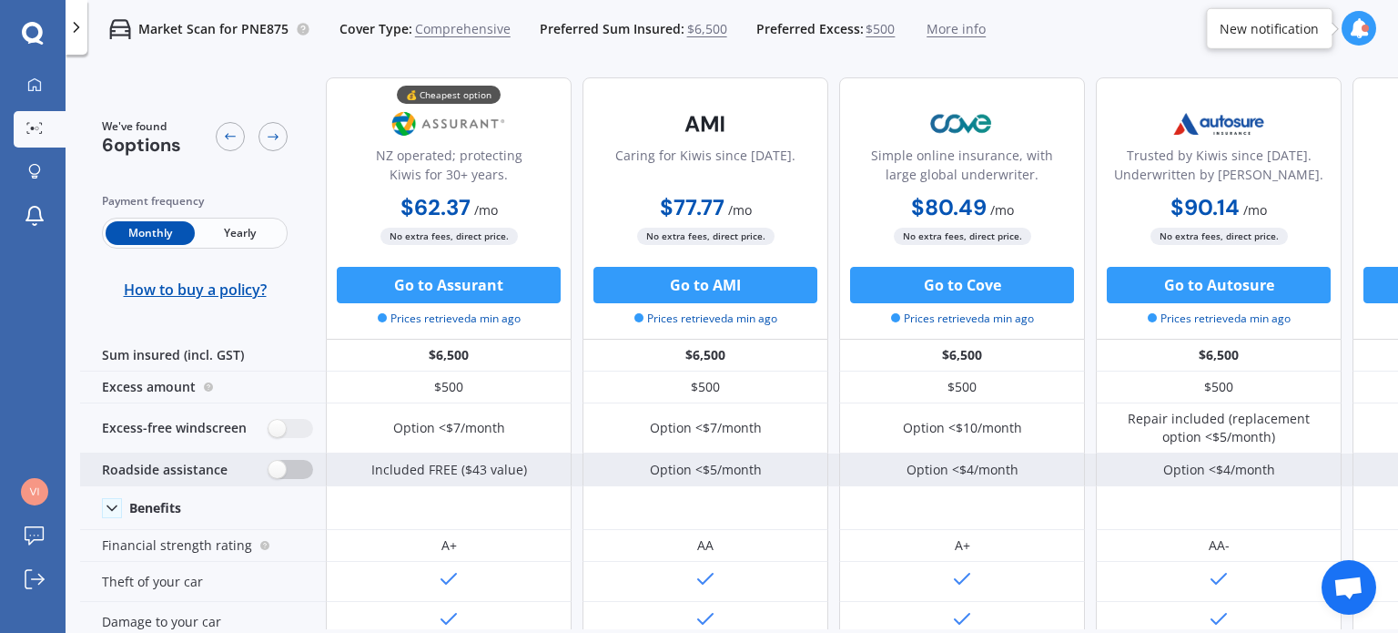
click at [289, 467] on label at bounding box center [290, 469] width 45 height 19
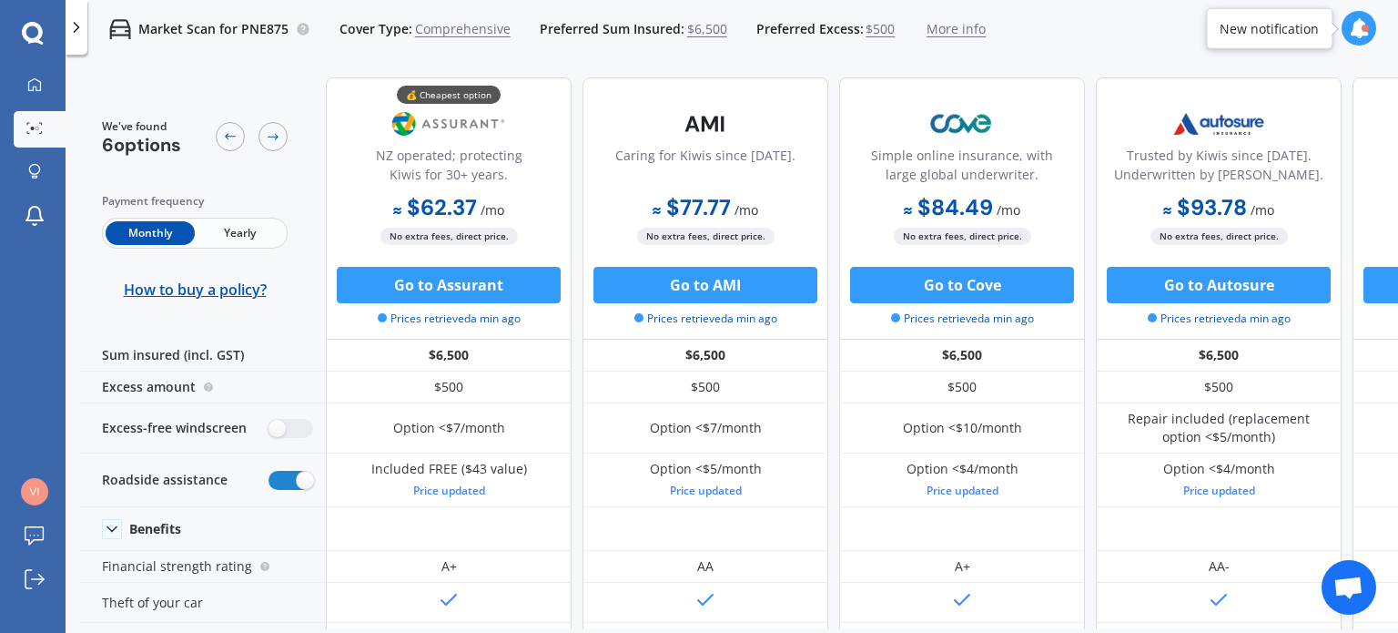
click at [230, 219] on div "Monthly Yearly" at bounding box center [195, 233] width 186 height 31
click at [252, 237] on span "Yearly" at bounding box center [239, 233] width 89 height 24
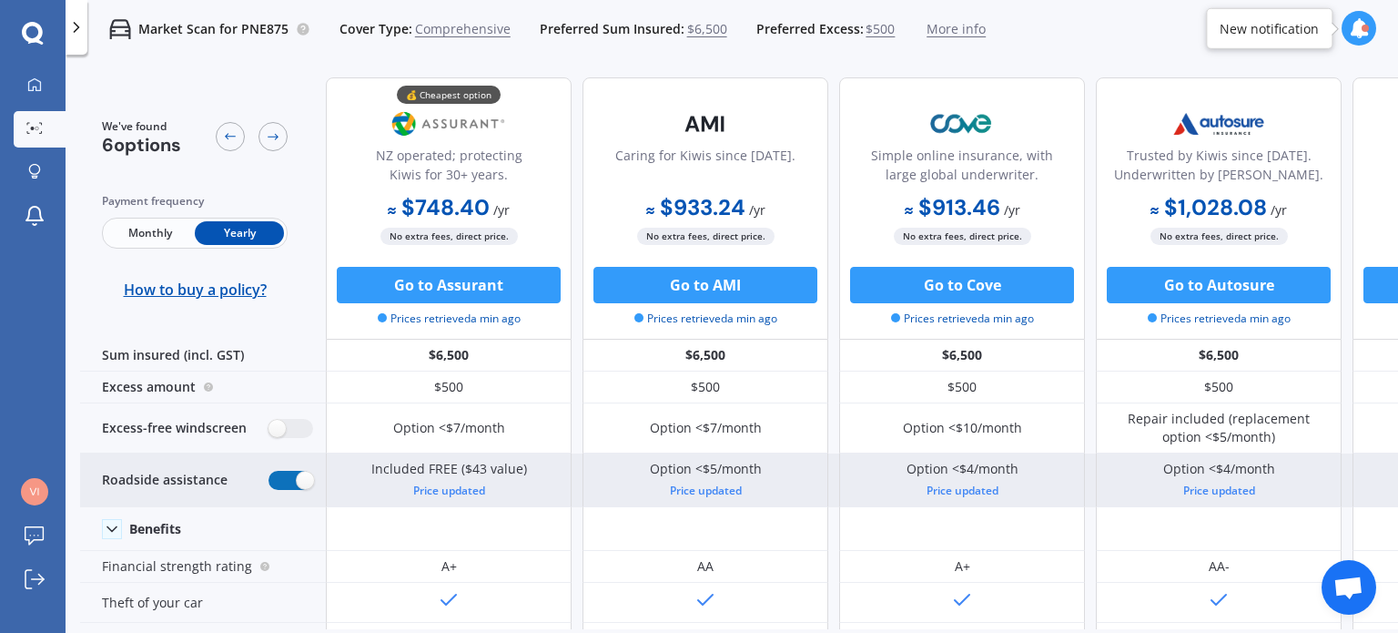
click at [297, 479] on label at bounding box center [290, 480] width 45 height 19
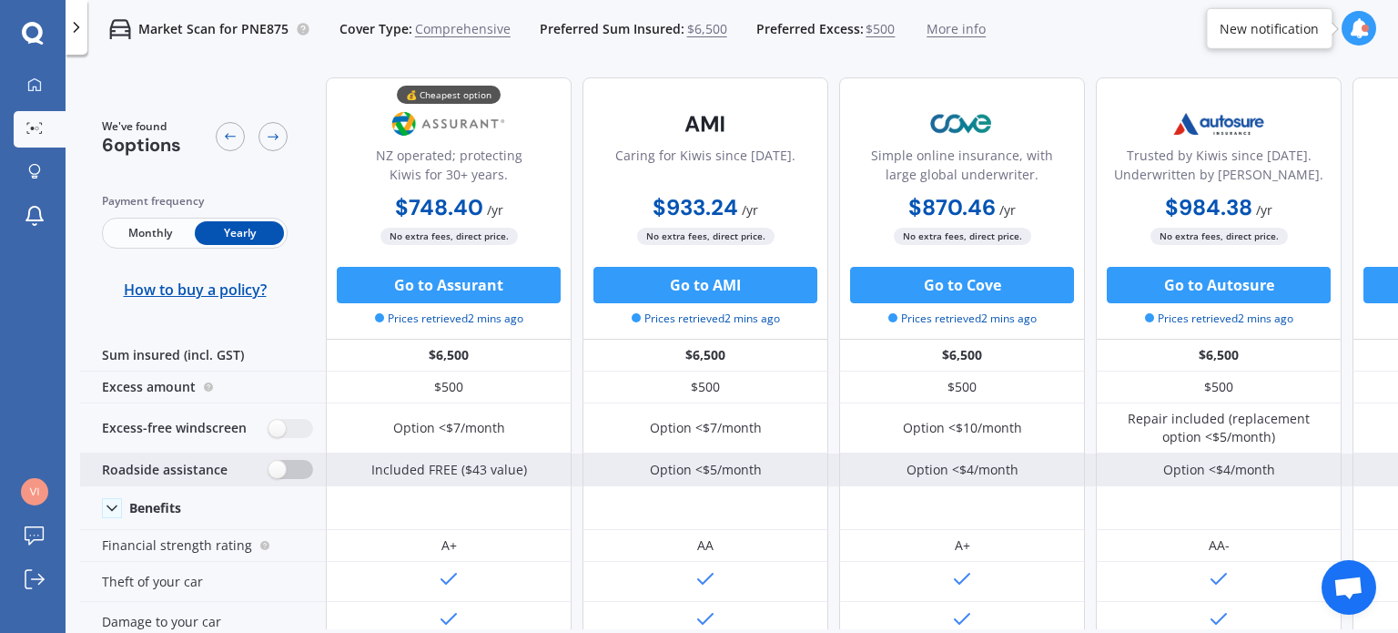
click at [297, 479] on div "Roadside assistance" at bounding box center [203, 469] width 246 height 33
click at [275, 466] on label at bounding box center [290, 469] width 45 height 19
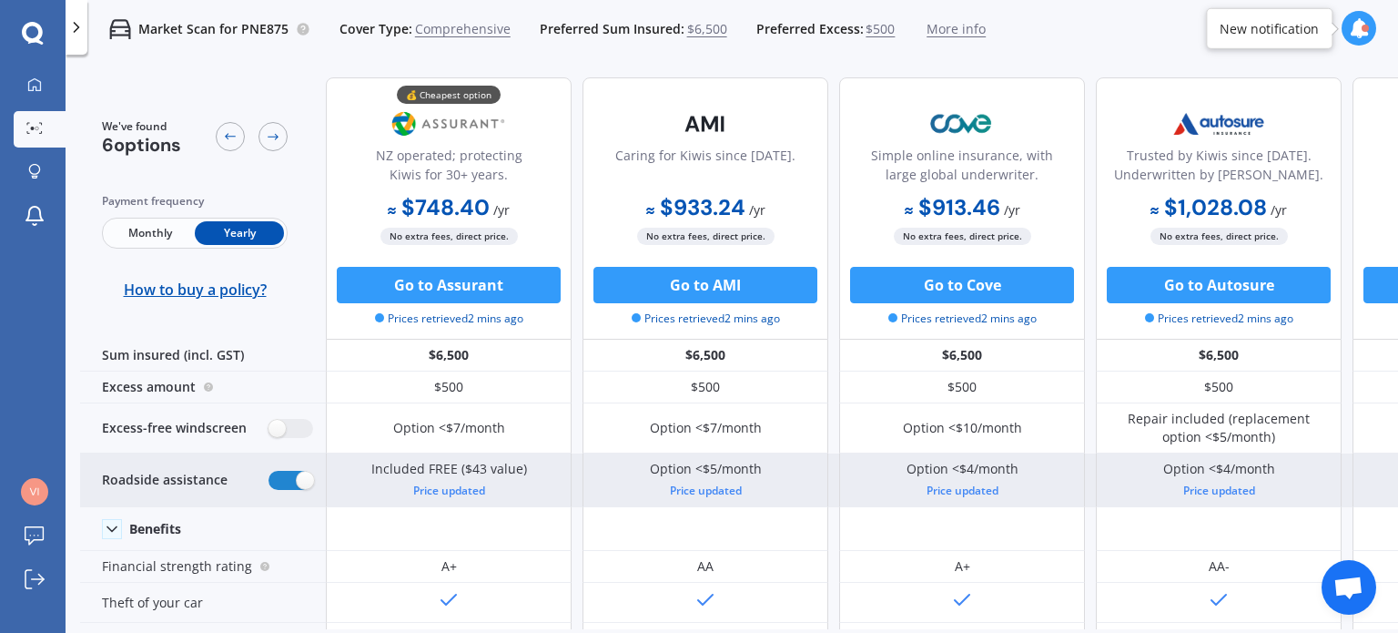
click at [275, 466] on div "Roadside assistance" at bounding box center [203, 480] width 246 height 54
click at [309, 483] on label at bounding box center [290, 480] width 45 height 19
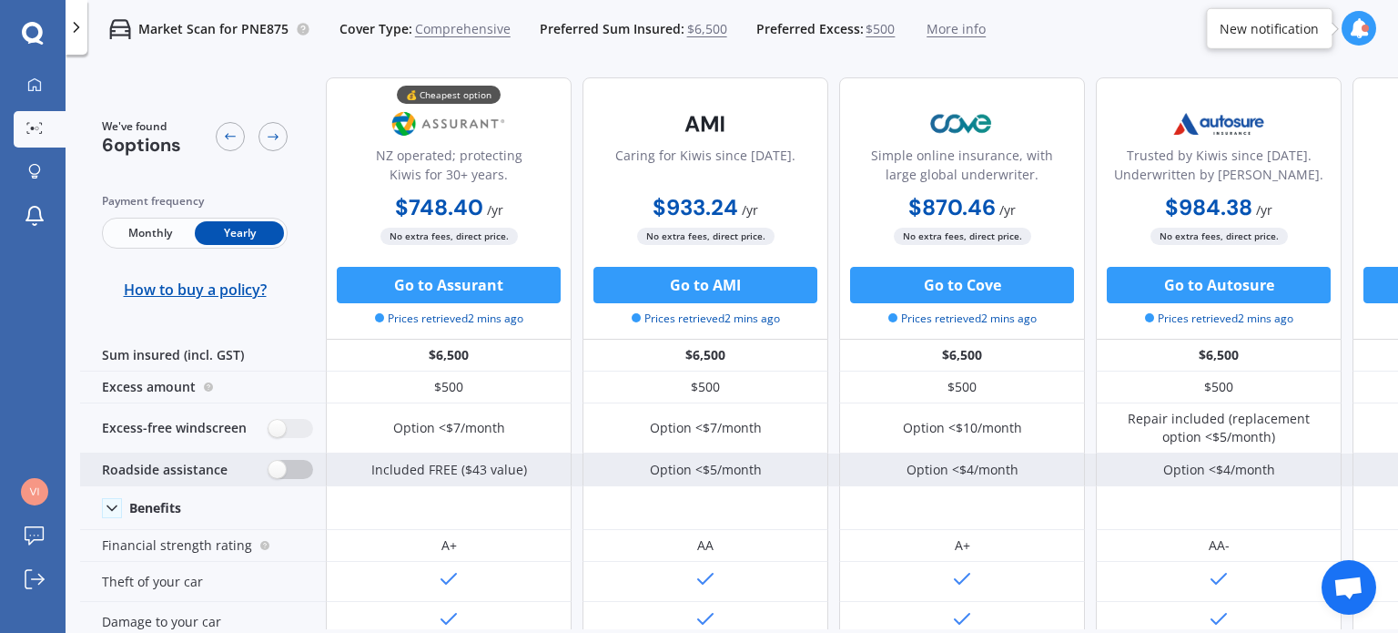
click at [279, 469] on label at bounding box center [290, 469] width 45 height 19
radio input "true"
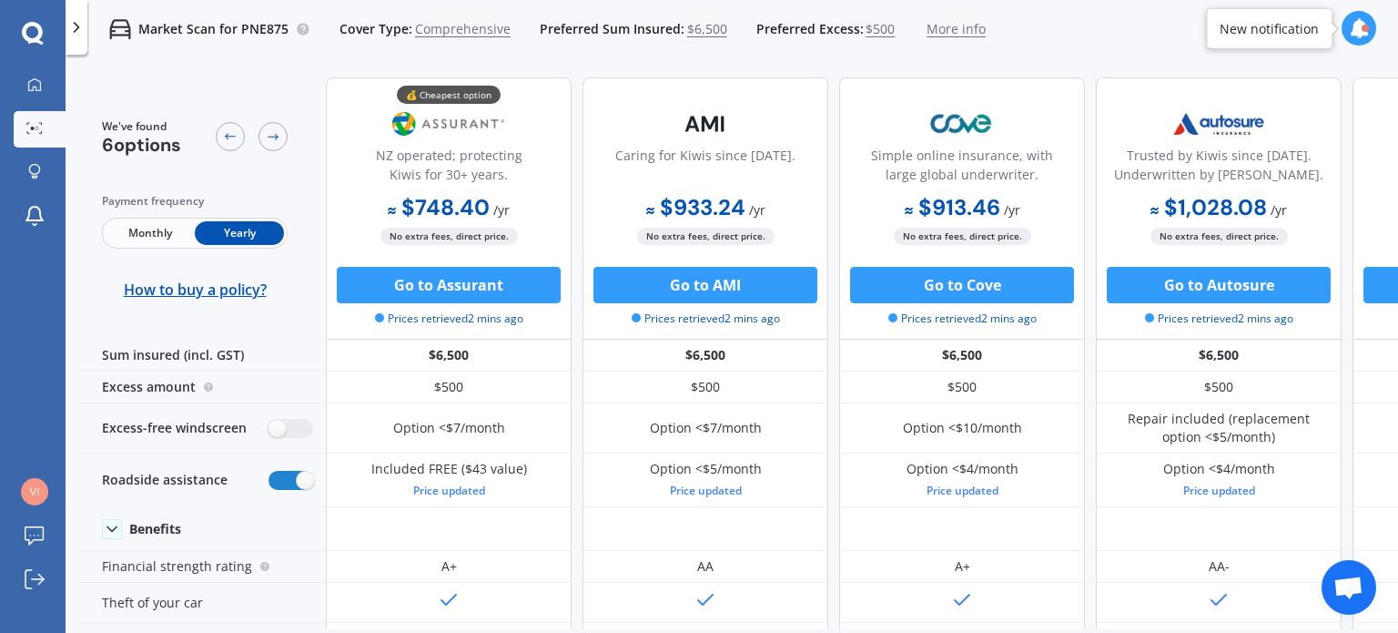
click at [701, 32] on span "$6,500" at bounding box center [707, 29] width 40 height 18
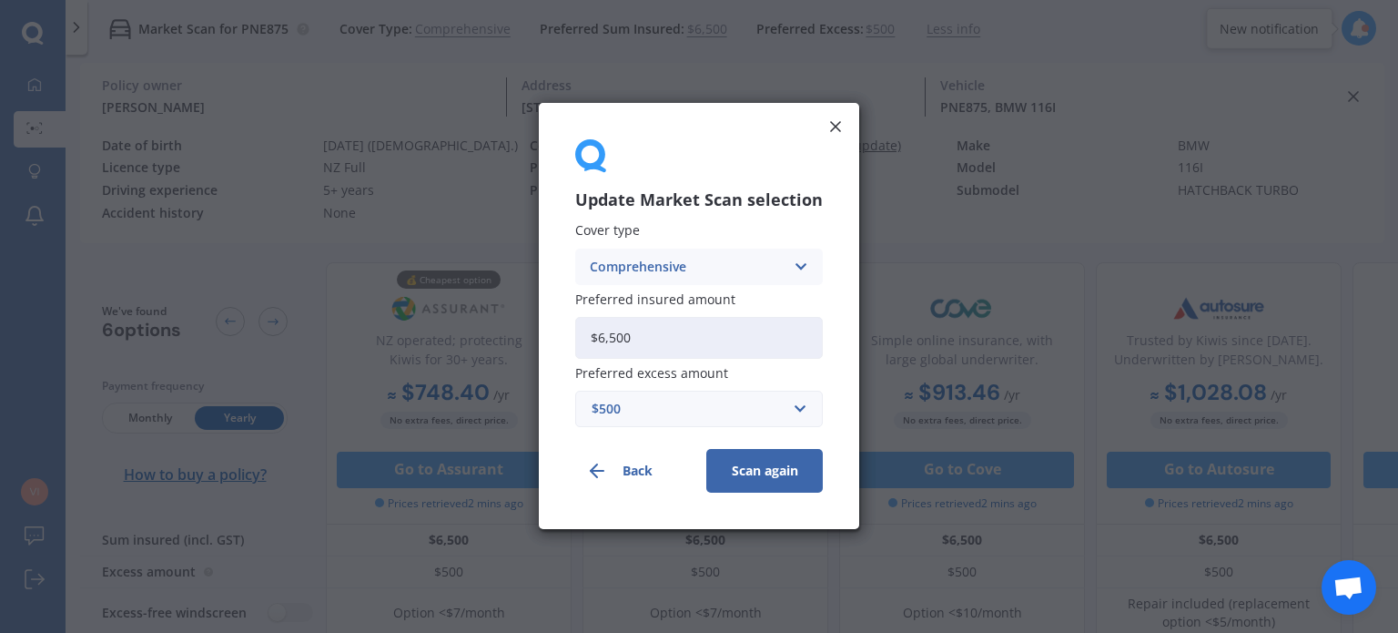
drag, startPoint x: 682, startPoint y: 339, endPoint x: 507, endPoint y: 331, distance: 174.9
click at [507, 331] on div "Update Market Scan selection Cover type Comprehensive Comprehensive Third Party…" at bounding box center [699, 316] width 1398 height 633
type input "$8,000"
click at [775, 480] on button "Scan again" at bounding box center [764, 472] width 117 height 44
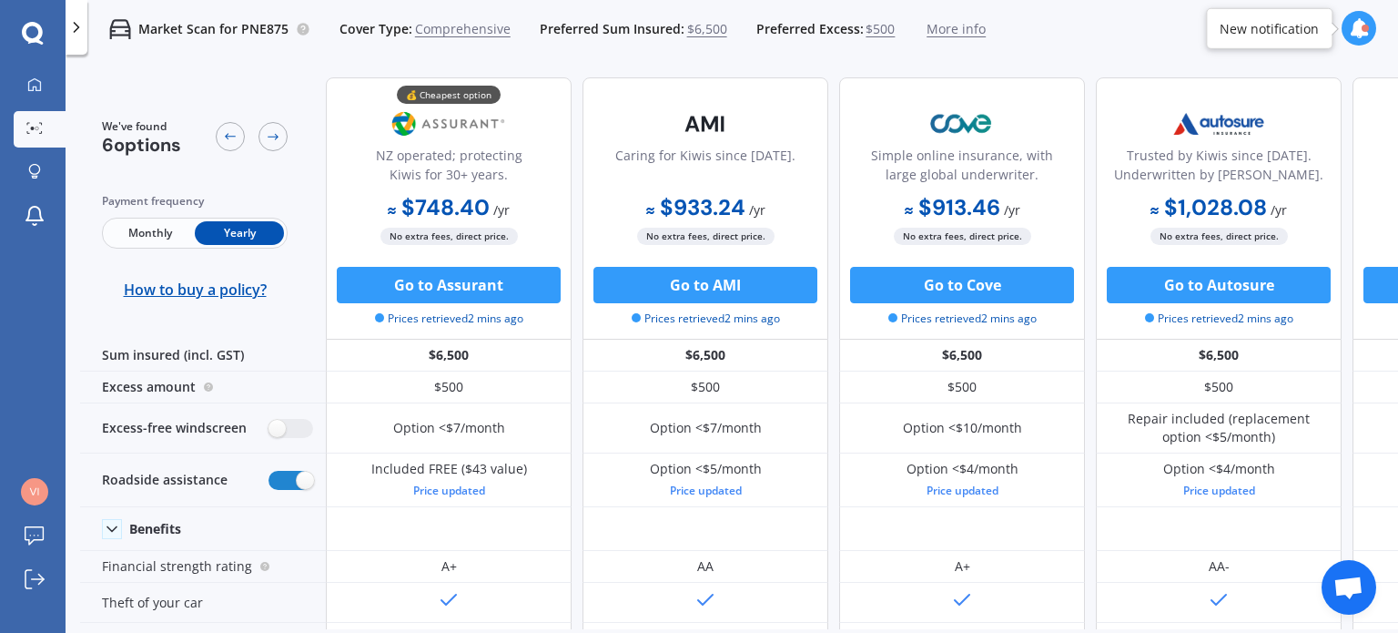
click at [688, 26] on span "$6,500" at bounding box center [707, 29] width 40 height 18
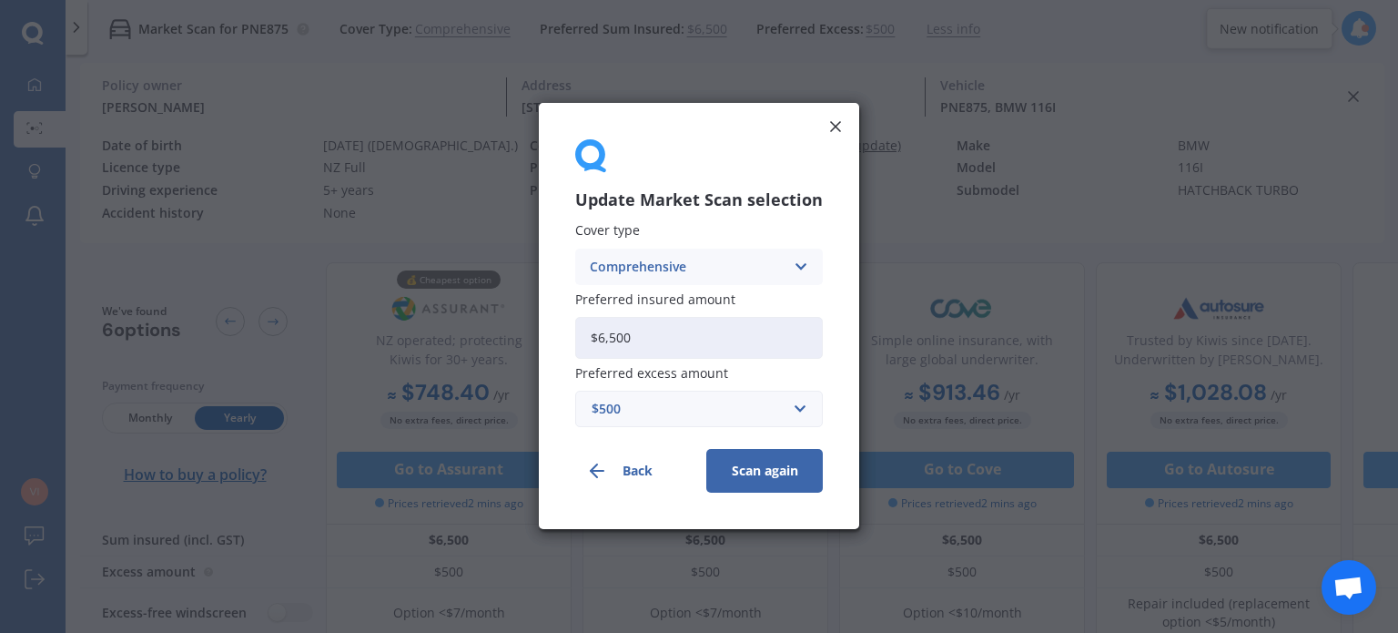
drag, startPoint x: 697, startPoint y: 338, endPoint x: 401, endPoint y: 351, distance: 296.1
click at [401, 351] on div "Update Market Scan selection Cover type Comprehensive Comprehensive Third Party…" at bounding box center [699, 316] width 1398 height 633
type input "$8,000"
click at [760, 479] on button "Scan again" at bounding box center [764, 472] width 117 height 44
